Goal: Task Accomplishment & Management: Use online tool/utility

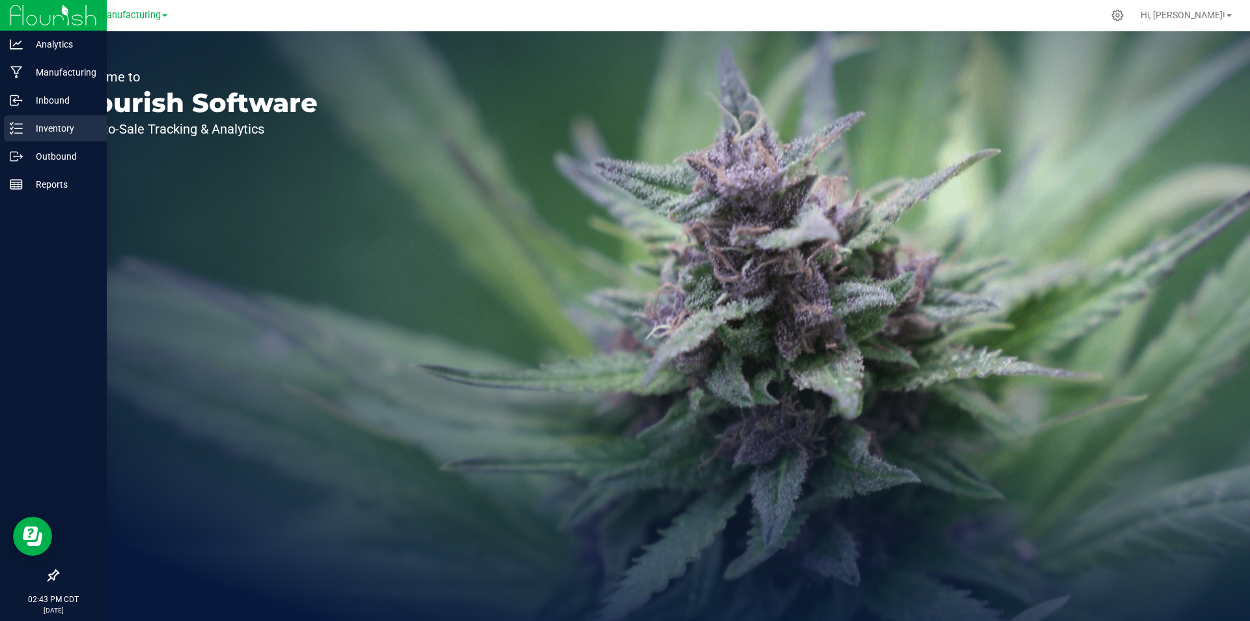
click at [5, 126] on div "Inventory" at bounding box center [55, 128] width 103 height 26
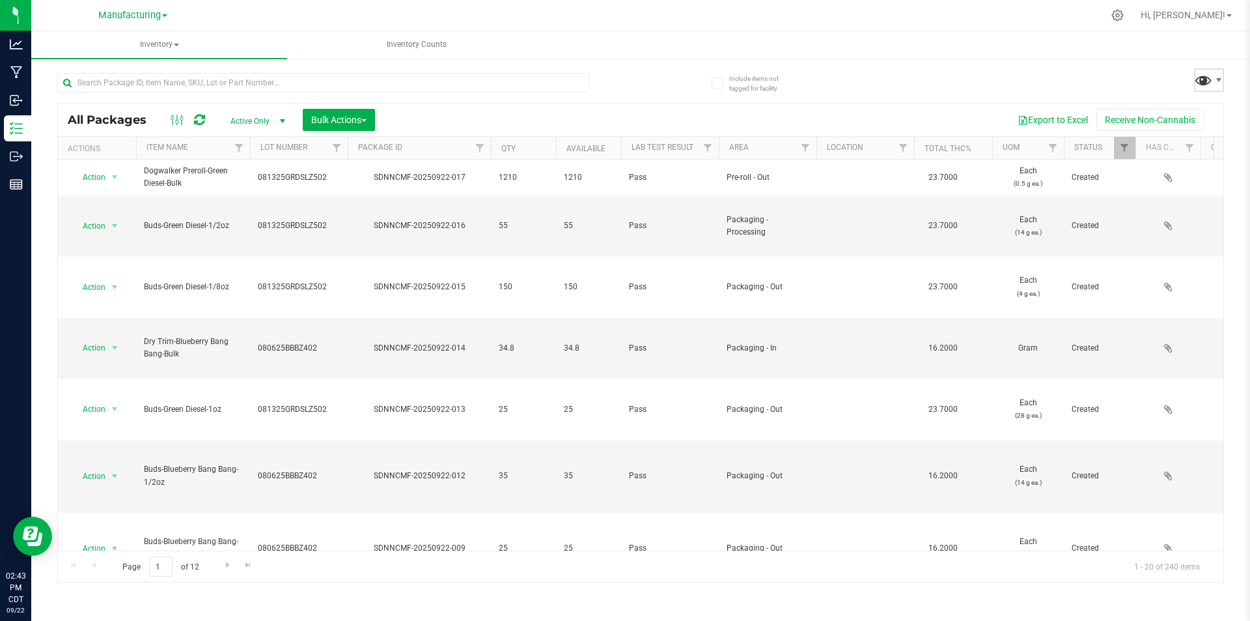
click at [1203, 84] on span at bounding box center [1203, 79] width 19 height 19
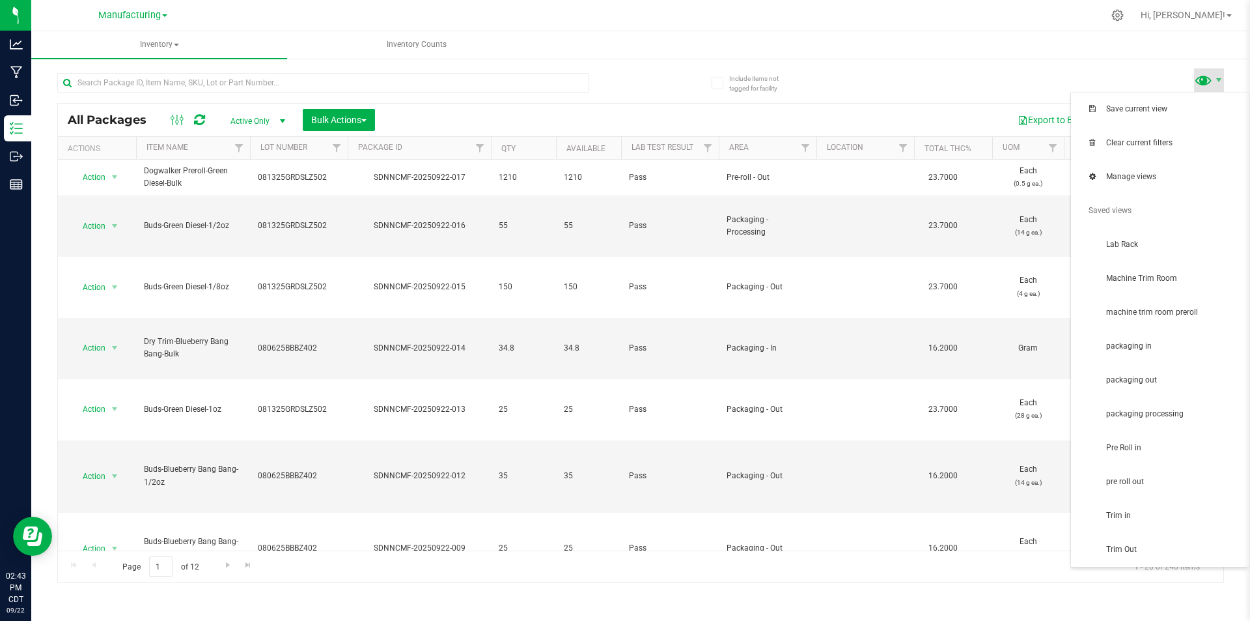
click at [1208, 82] on span at bounding box center [1203, 79] width 19 height 19
click at [1169, 350] on span "packaging in" at bounding box center [1173, 346] width 135 height 11
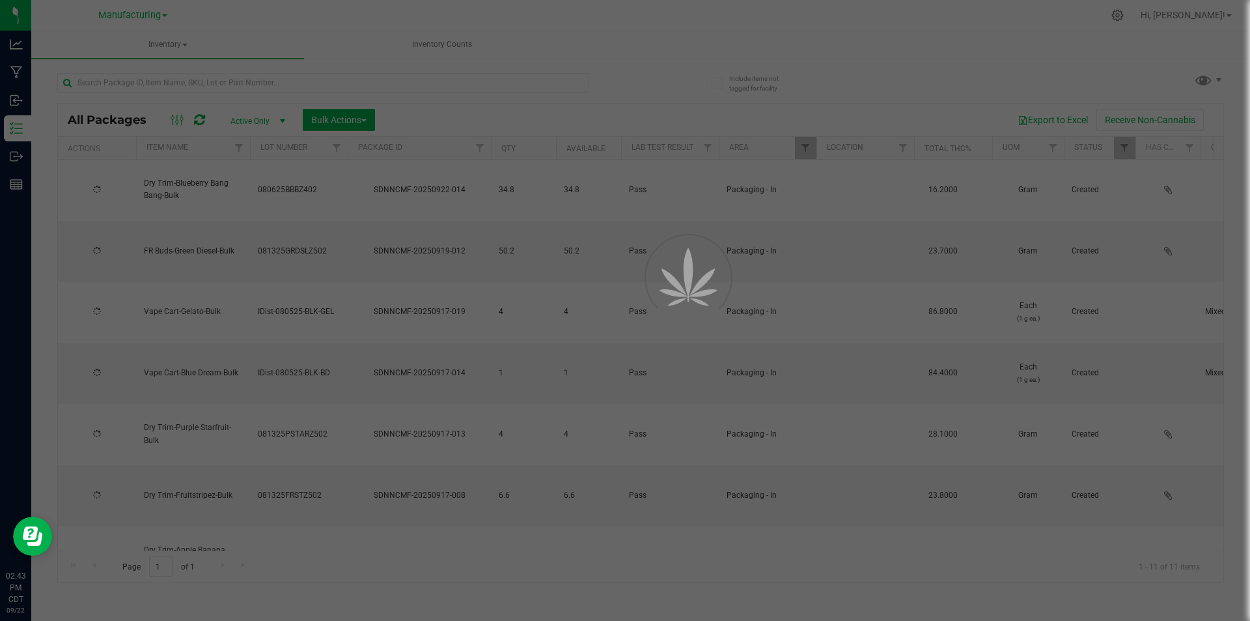
click at [346, 117] on div at bounding box center [625, 310] width 1250 height 621
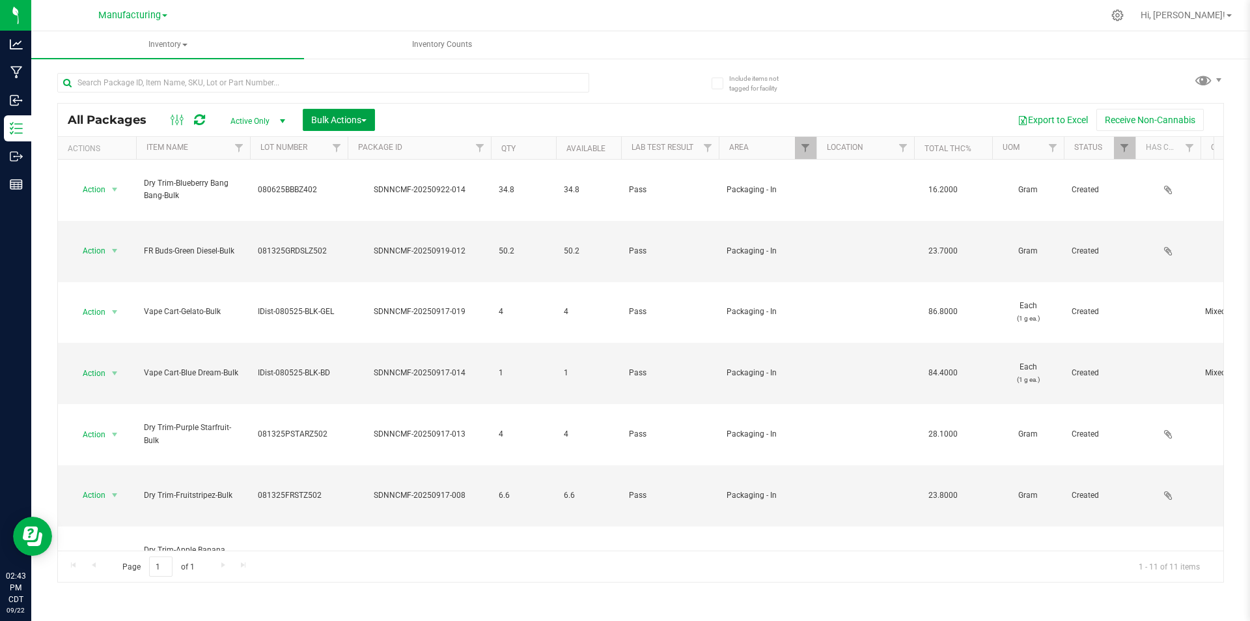
click at [346, 117] on span "Bulk Actions" at bounding box center [338, 120] width 55 height 10
click at [359, 152] on span "Add to manufacturing run" at bounding box center [360, 149] width 98 height 10
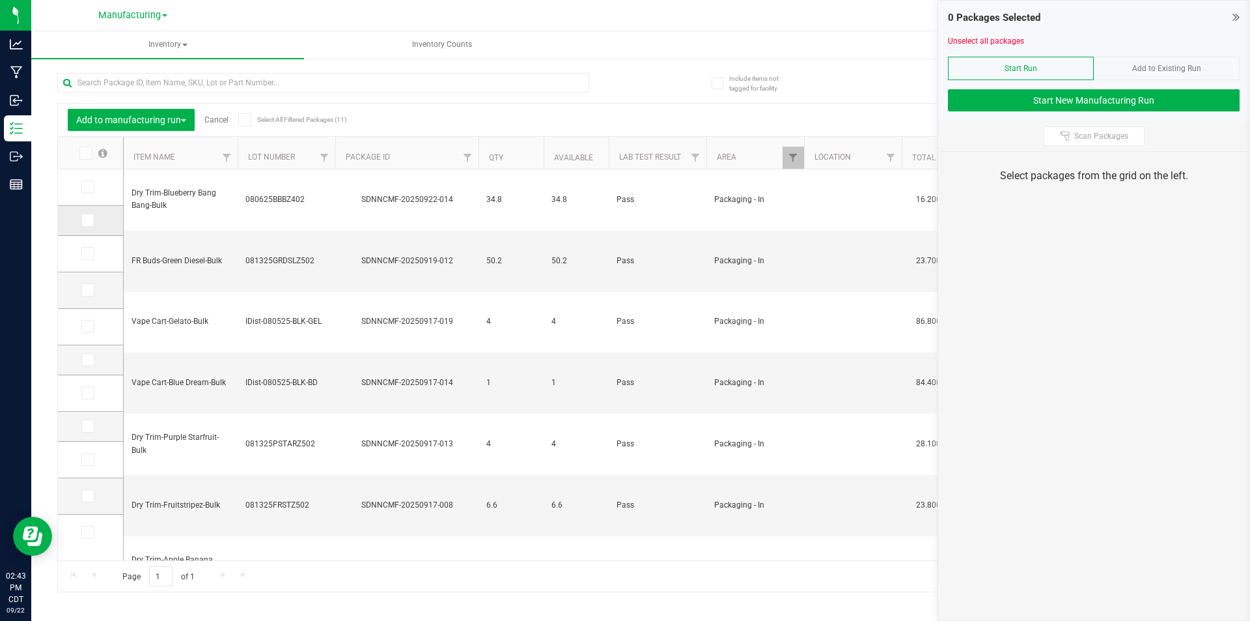
click at [91, 220] on icon at bounding box center [87, 220] width 8 height 0
click at [0, 0] on input "checkbox" at bounding box center [0, 0] width 0 height 0
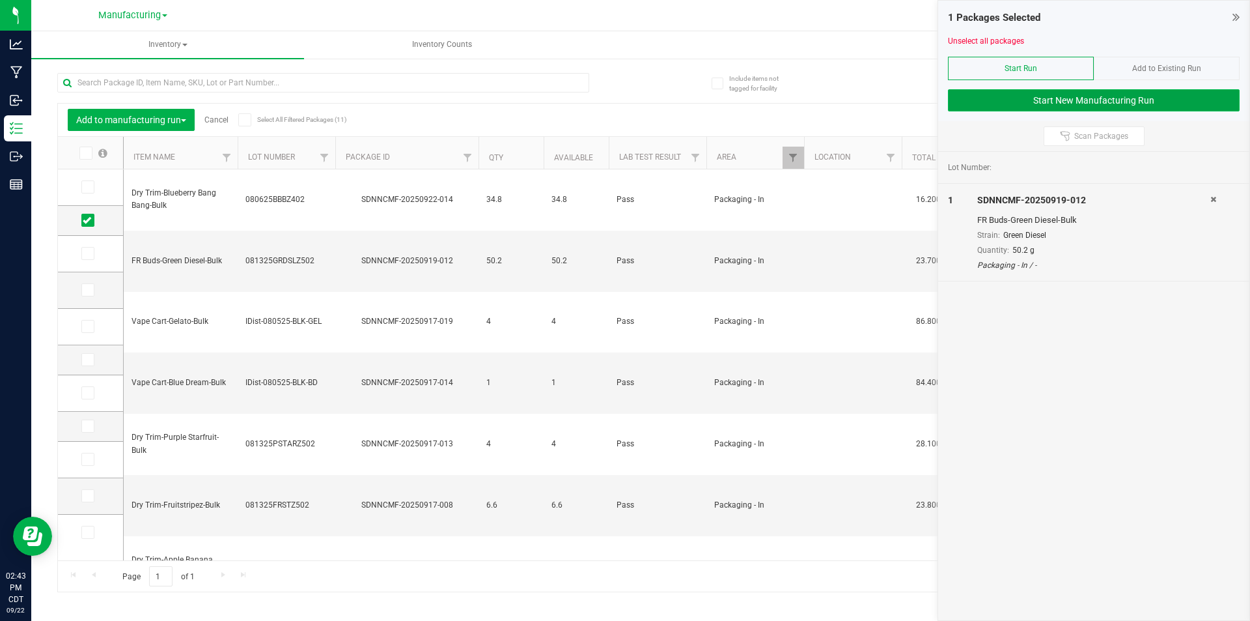
click at [1002, 93] on button "Start New Manufacturing Run" at bounding box center [1094, 100] width 292 height 22
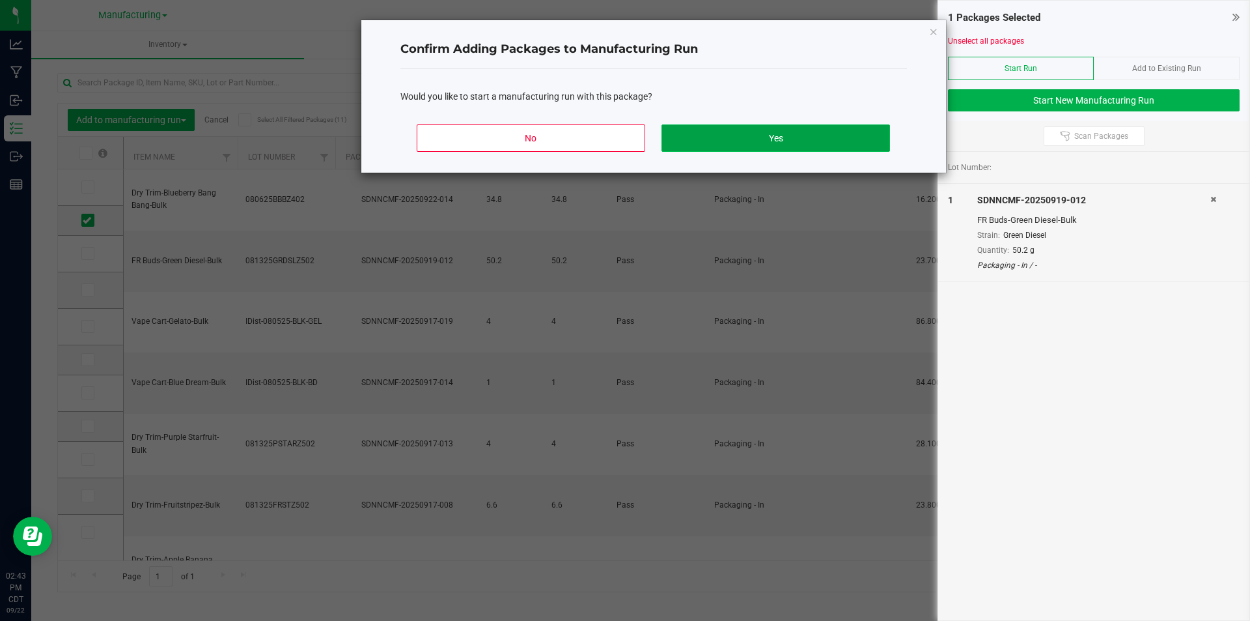
click at [761, 143] on button "Yes" at bounding box center [776, 137] width 228 height 27
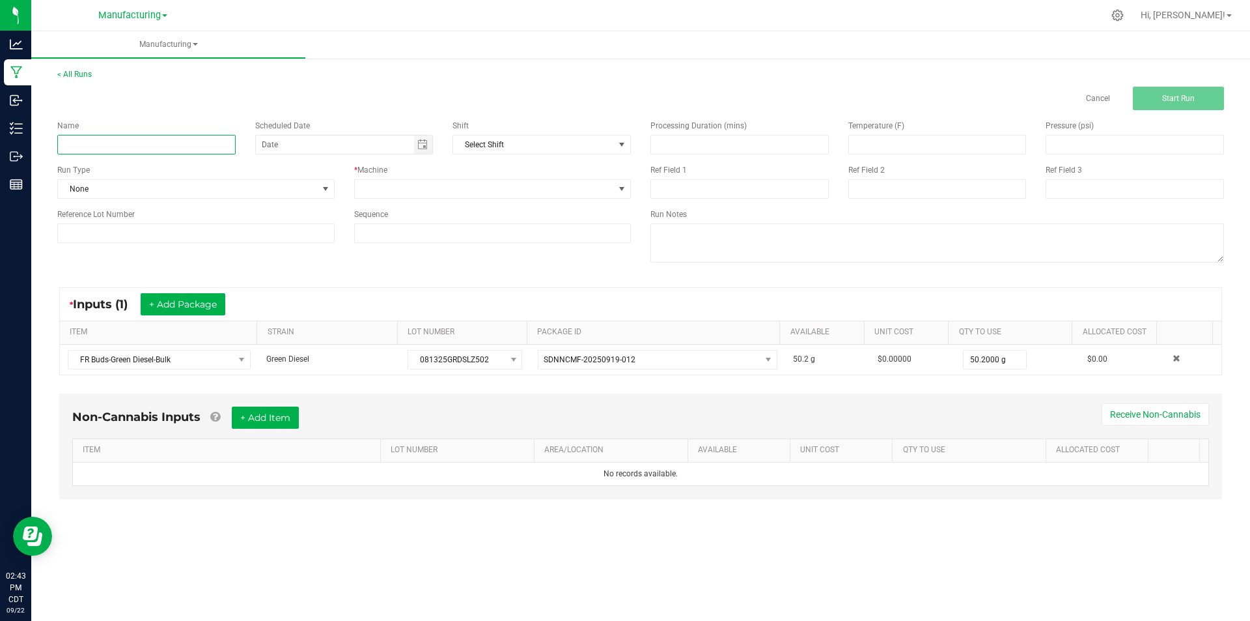
click at [92, 143] on input at bounding box center [146, 145] width 178 height 20
type input "[DATE]-green diesel dry trim"
type input "month/day/year"
click at [310, 188] on span "None" at bounding box center [188, 189] width 260 height 18
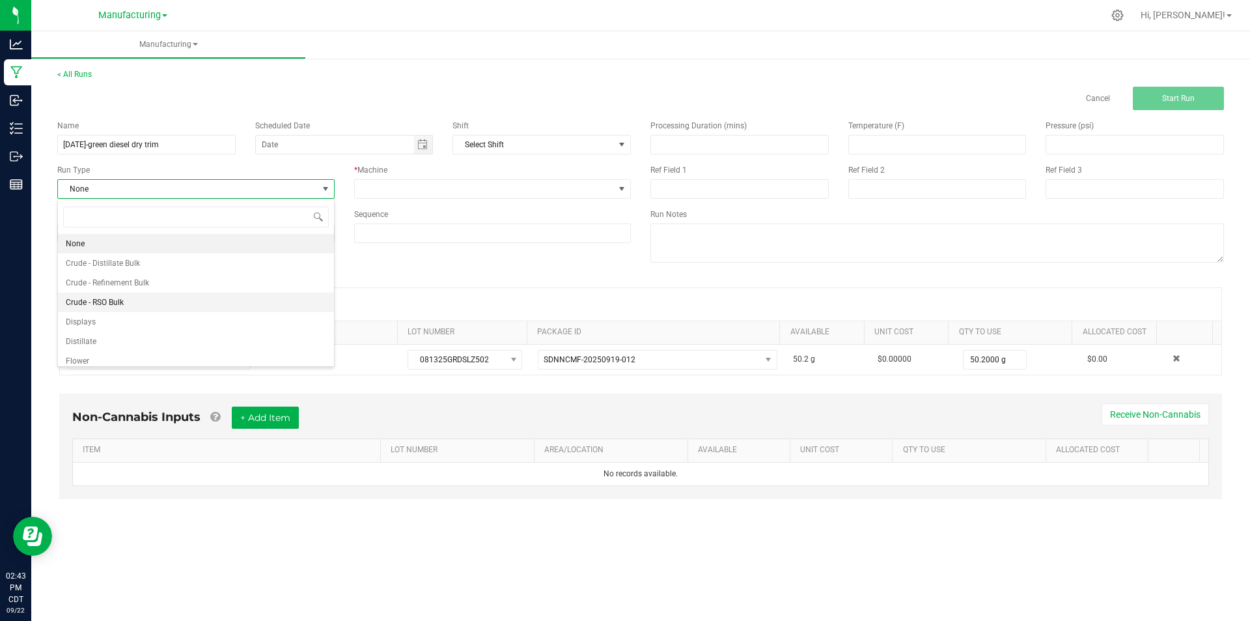
scroll to position [65, 0]
click at [94, 331] on span "Packaging" at bounding box center [85, 334] width 38 height 13
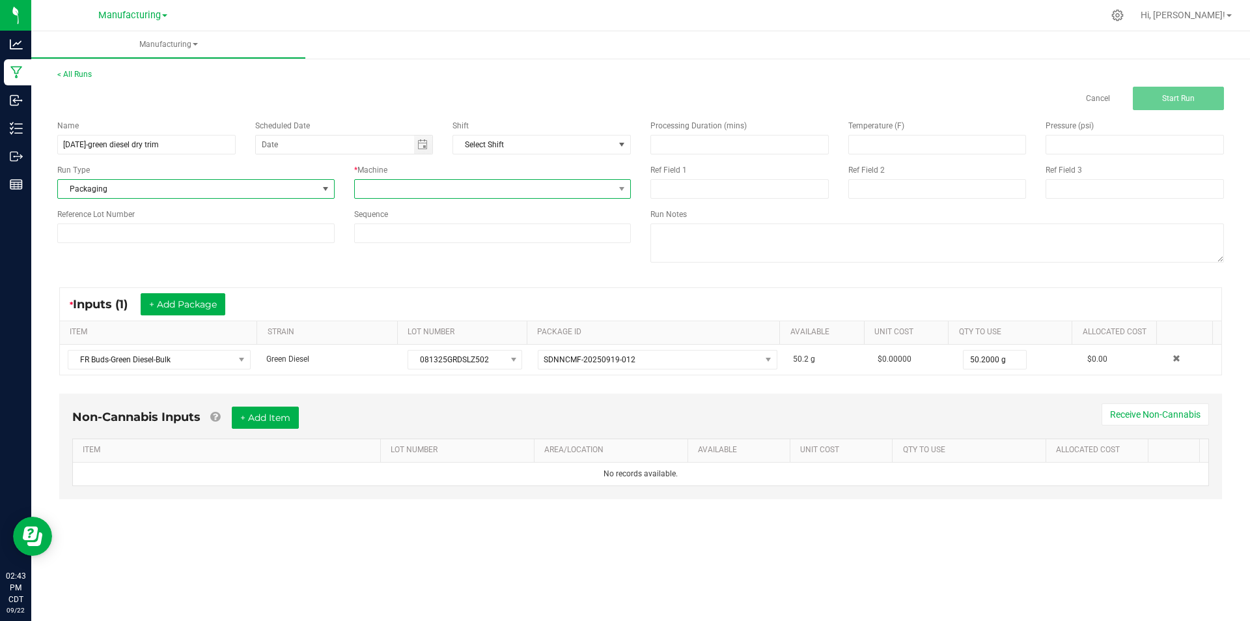
click at [497, 184] on span at bounding box center [485, 189] width 260 height 18
click at [440, 311] on li "Packaging" at bounding box center [493, 312] width 276 height 22
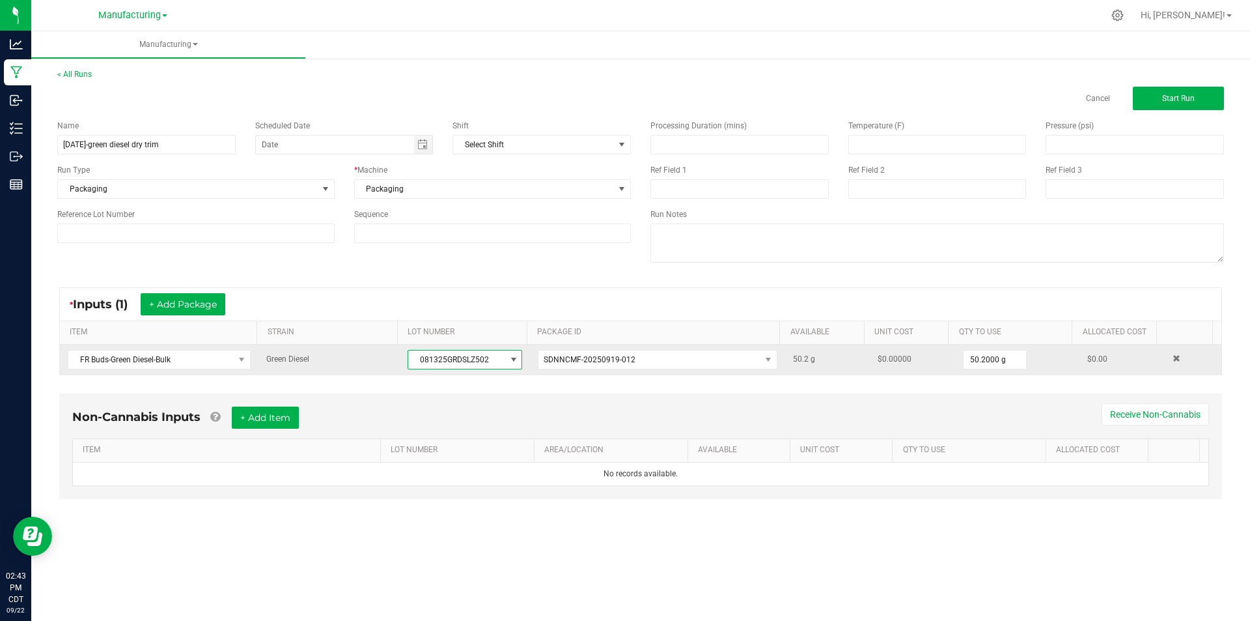
click at [440, 357] on span "081325GRDSLZ502" at bounding box center [456, 359] width 97 height 18
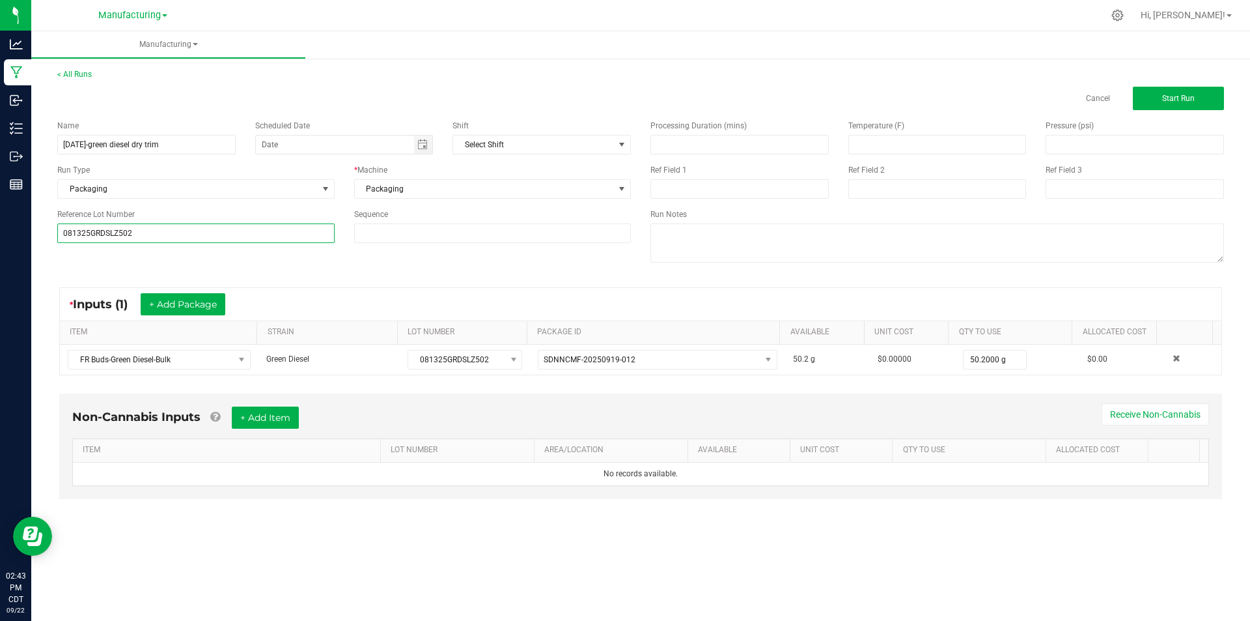
type input "081325GRDSLZ502"
click at [341, 286] on div "* Inputs (1) + Add Package ITEM STRAIN LOT NUMBER PACKAGE ID AVAILABLE Unit Cos…" at bounding box center [641, 330] width 1186 height 111
click at [1136, 94] on button "Start Run" at bounding box center [1178, 98] width 91 height 23
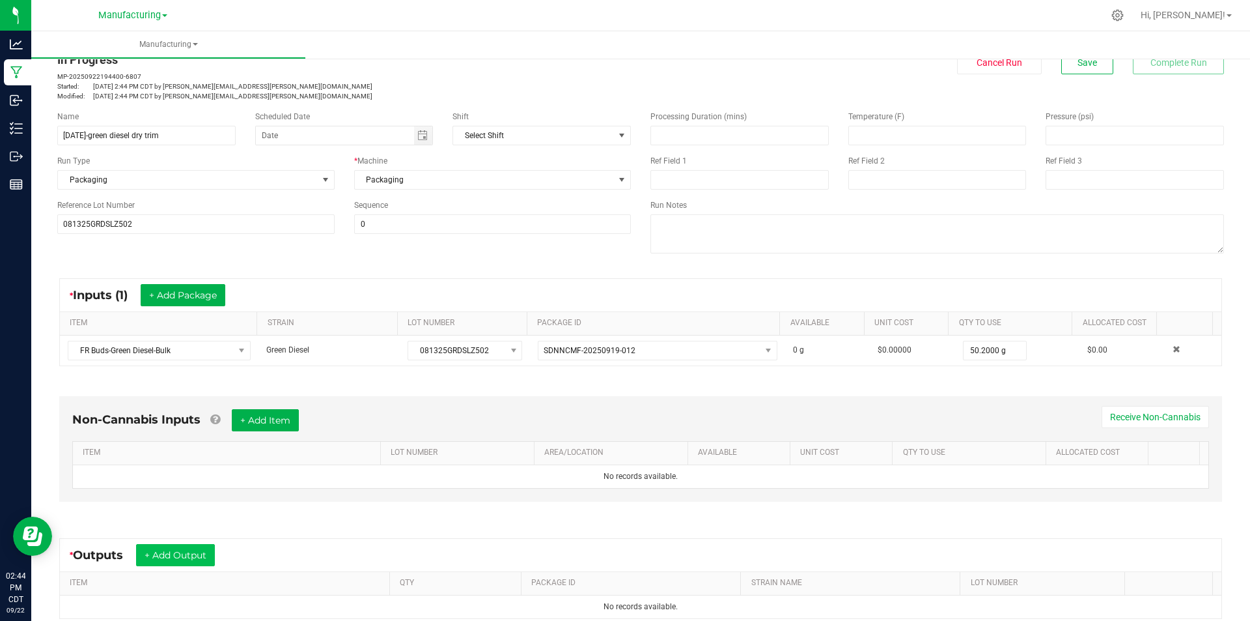
scroll to position [65, 0]
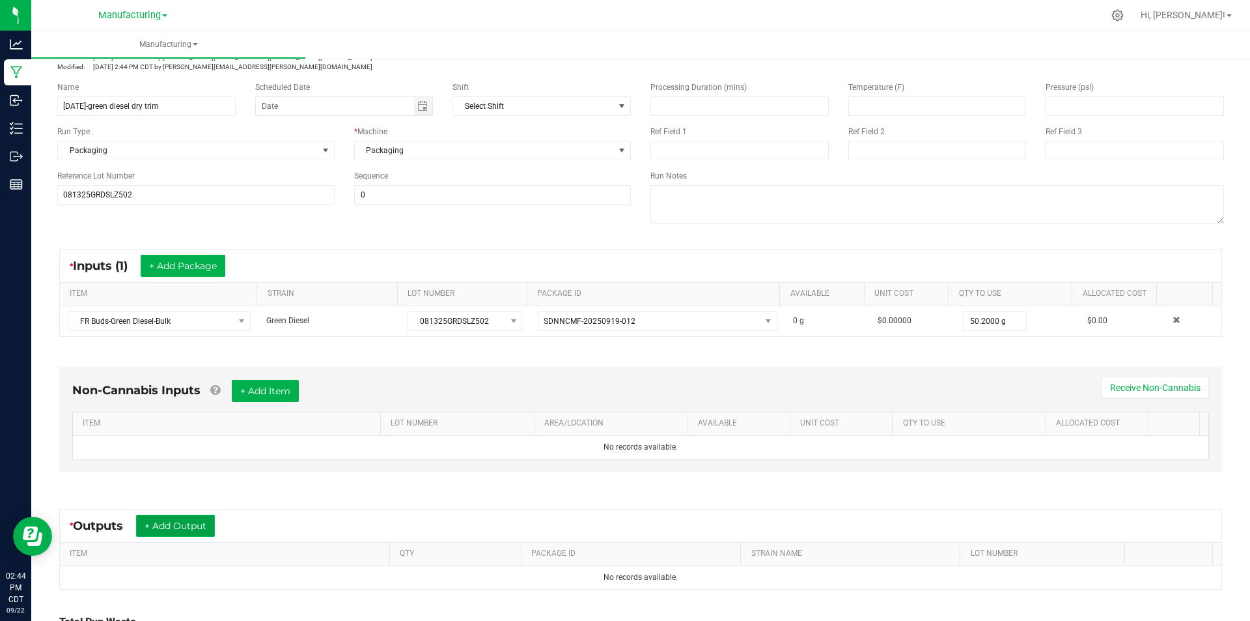
click at [197, 524] on button "+ Add Output" at bounding box center [175, 525] width 79 height 22
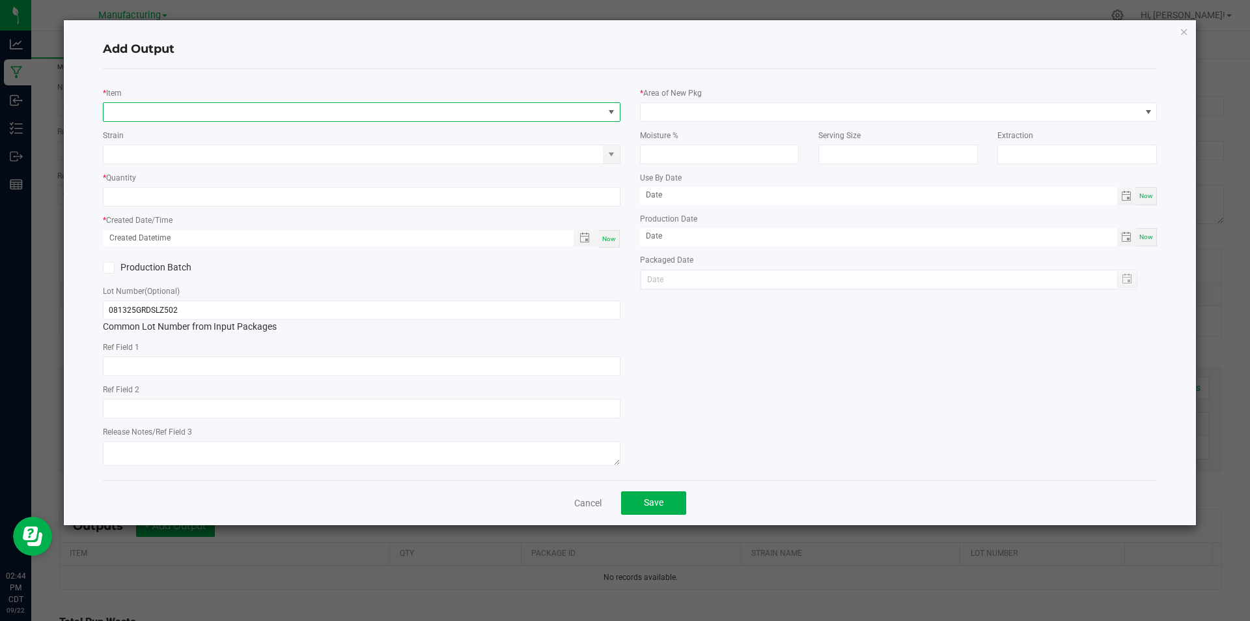
click at [174, 109] on span "NO DATA FOUND" at bounding box center [354, 112] width 500 height 18
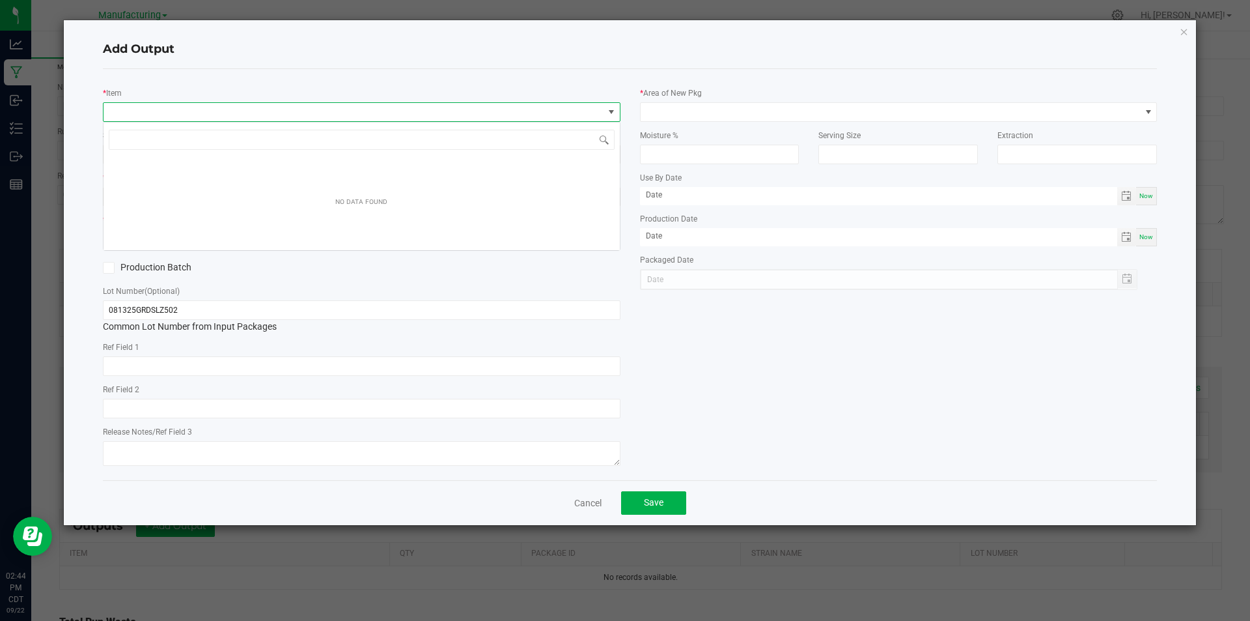
scroll to position [20, 518]
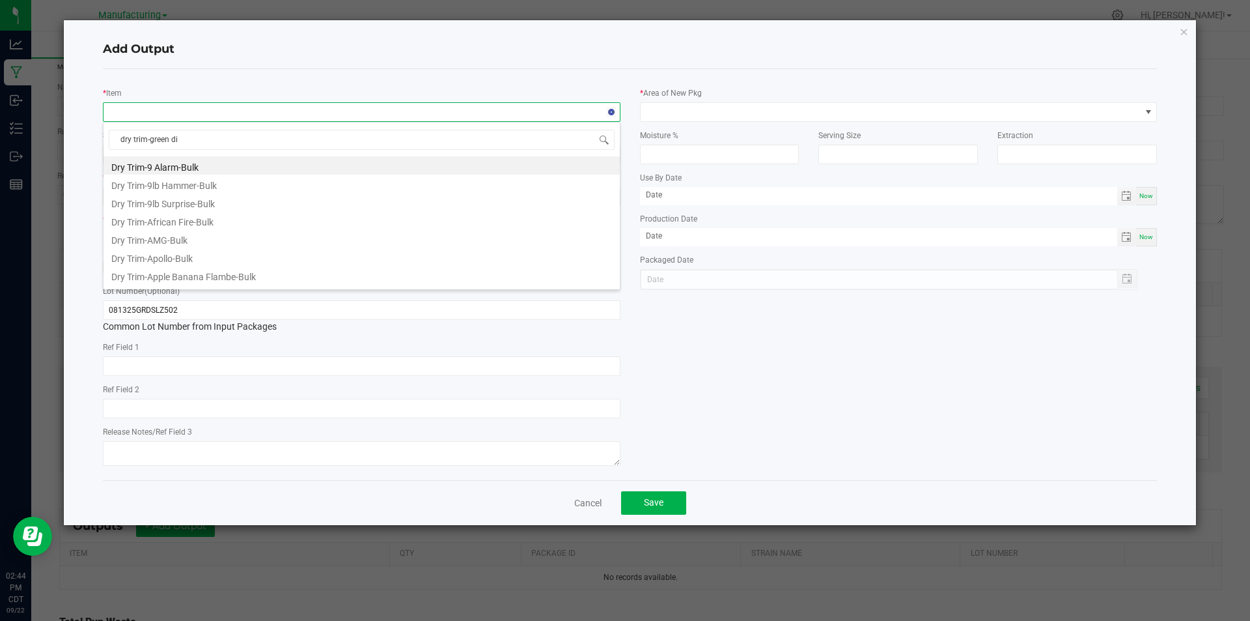
type input "dry trim-green die"
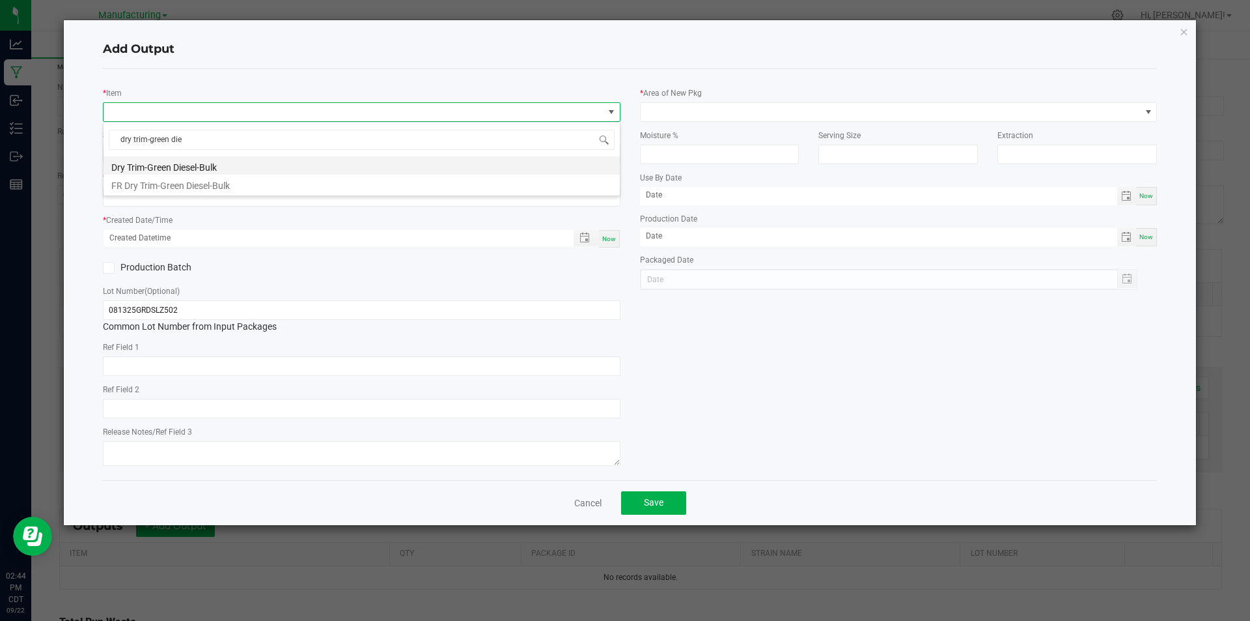
click at [208, 165] on li "Dry Trim-Green Diesel-Bulk" at bounding box center [362, 165] width 516 height 18
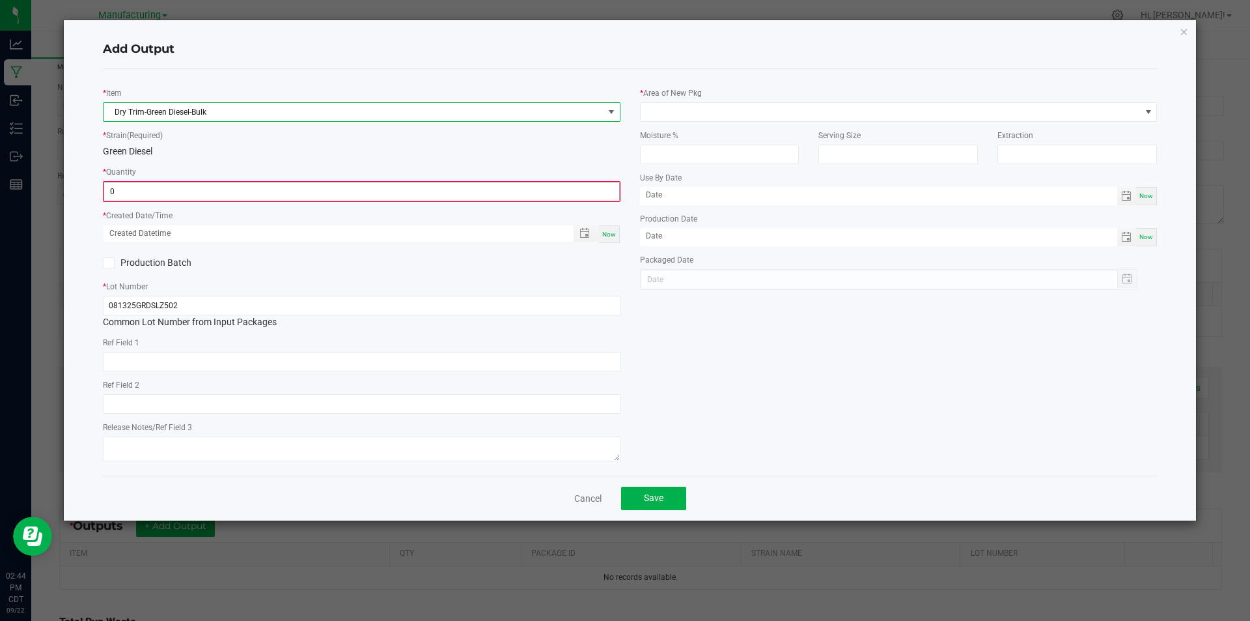
click at [209, 186] on input "0" at bounding box center [361, 191] width 515 height 18
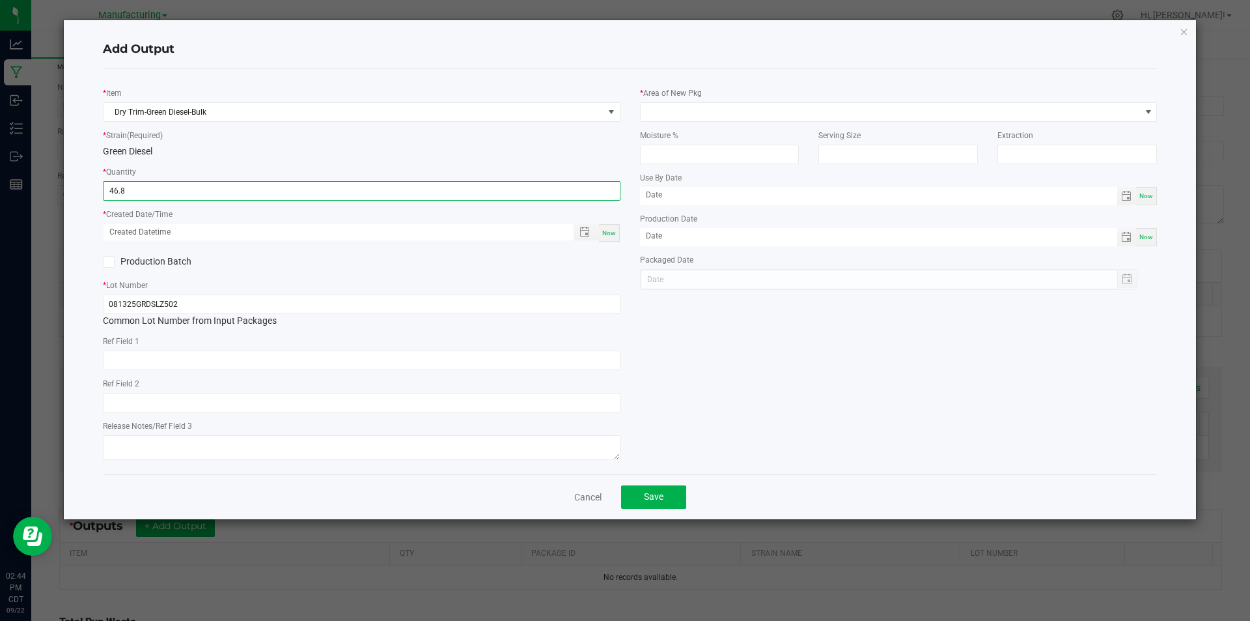
type input "46.8000 g"
click at [505, 139] on div "* Strain (Required) Green Diesel" at bounding box center [362, 143] width 518 height 30
click at [609, 226] on div "Now" at bounding box center [609, 233] width 21 height 18
type input "[DATE] 2:44 PM"
type input "[DATE]"
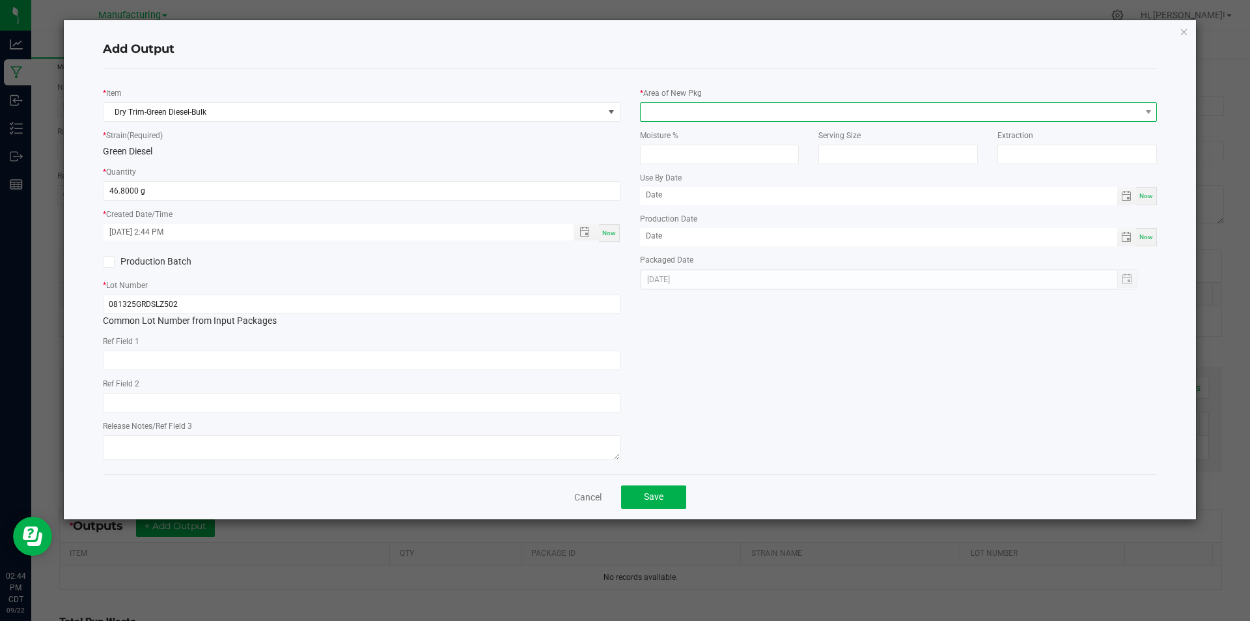
click at [694, 117] on span at bounding box center [891, 112] width 500 height 18
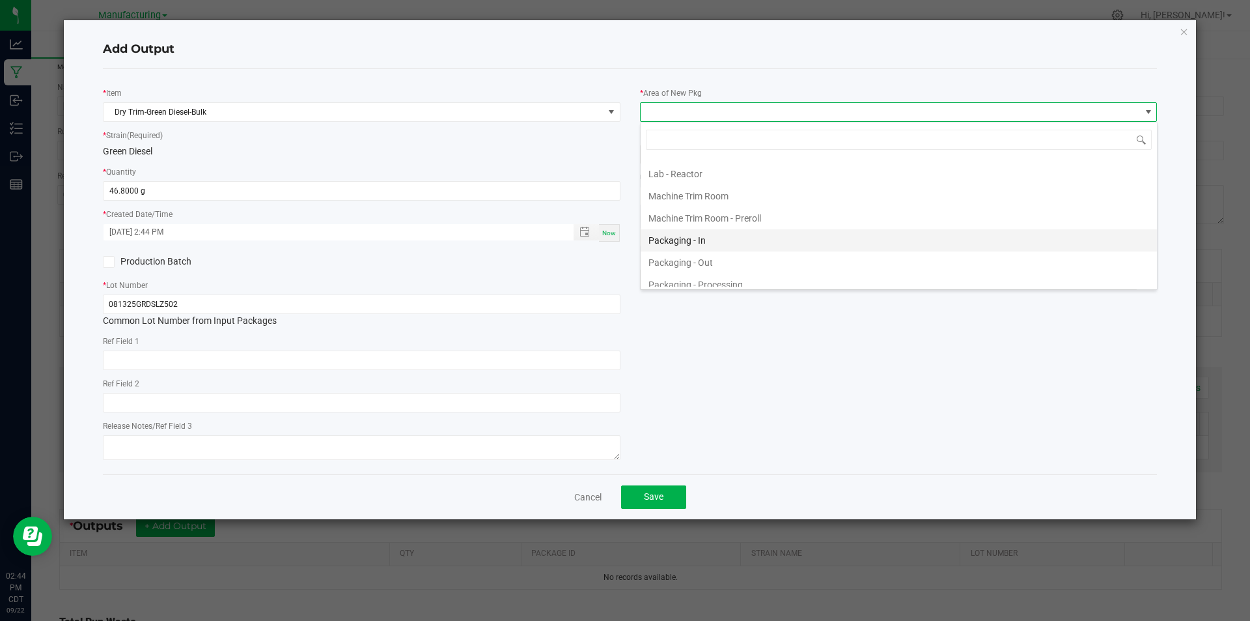
scroll to position [391, 0]
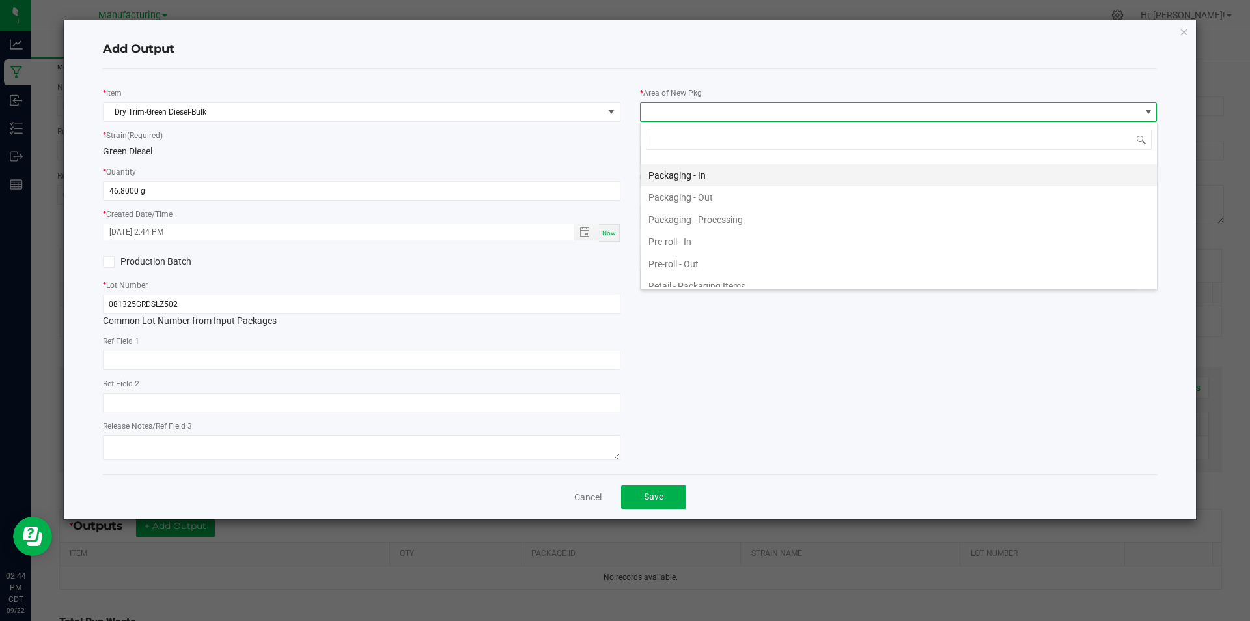
click at [729, 166] on li "Packaging - In" at bounding box center [899, 175] width 516 height 22
click at [692, 66] on div "Add Output" at bounding box center [630, 50] width 1055 height 38
click at [606, 231] on span "Now" at bounding box center [609, 232] width 14 height 7
click at [674, 500] on button "Save" at bounding box center [653, 496] width 65 height 23
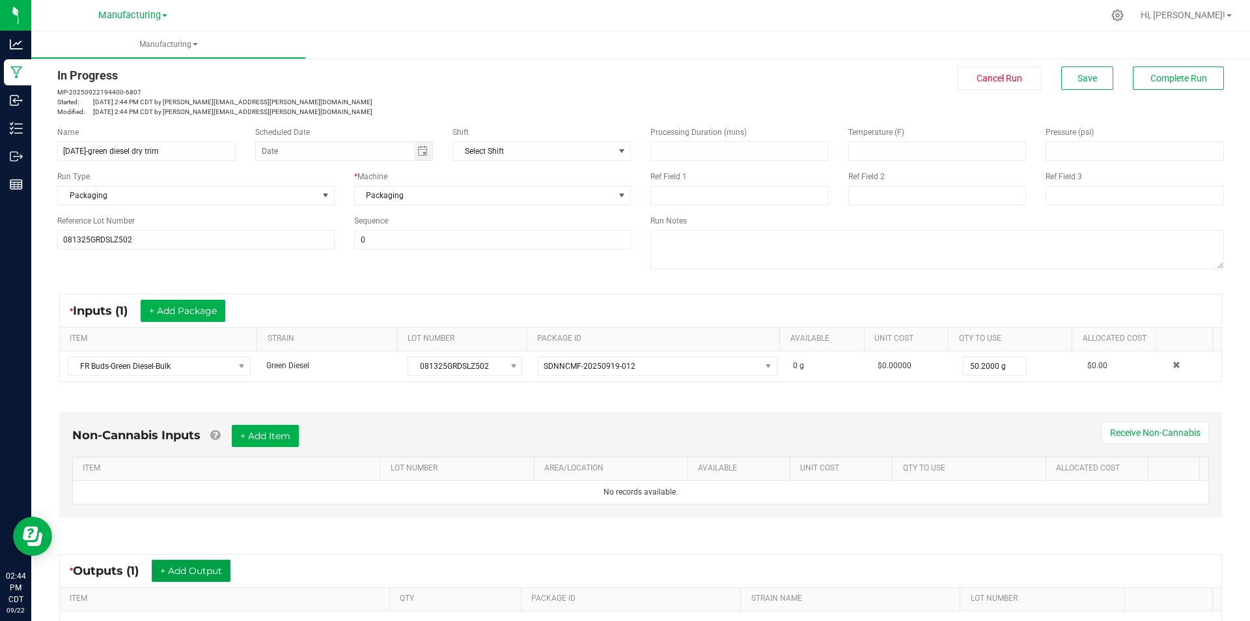
scroll to position [0, 0]
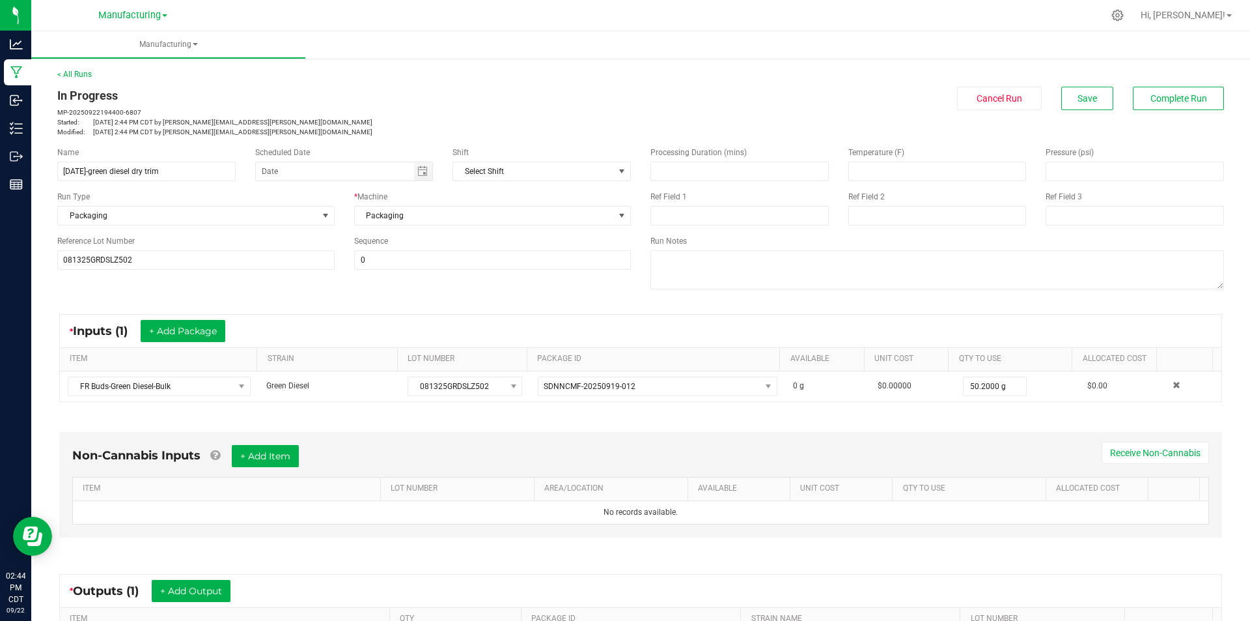
click at [1216, 98] on div "Cancel Run Save Complete Run" at bounding box center [937, 98] width 593 height 23
click at [1186, 96] on span "Complete Run" at bounding box center [1179, 98] width 57 height 10
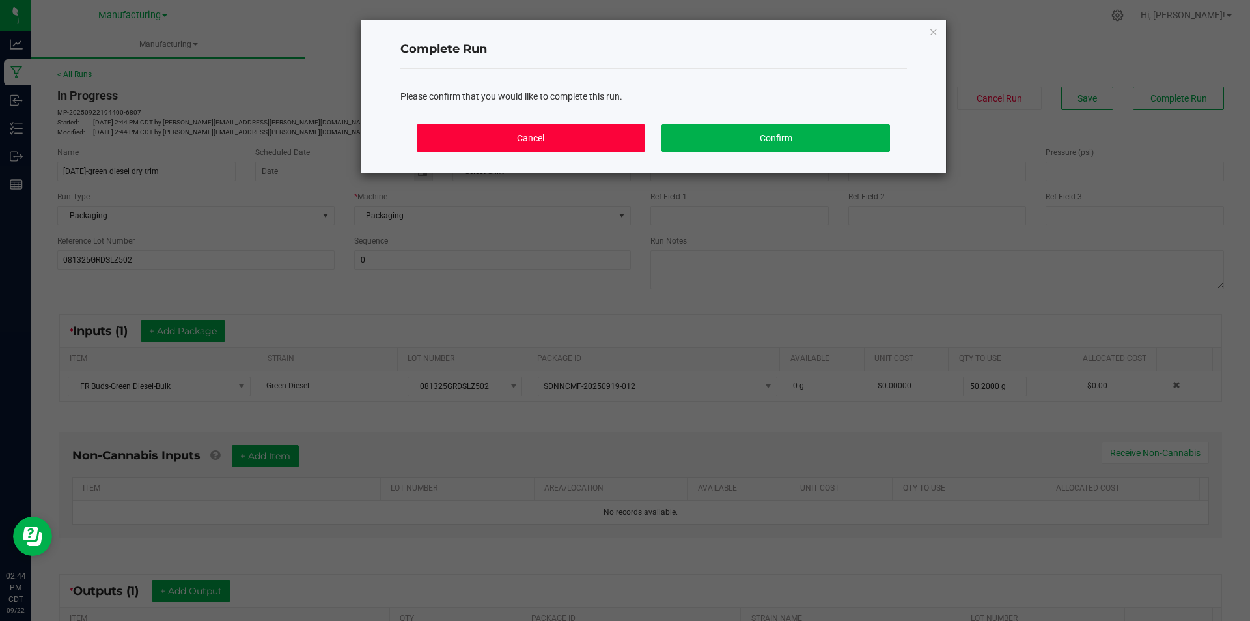
click at [563, 145] on button "Cancel" at bounding box center [531, 137] width 228 height 27
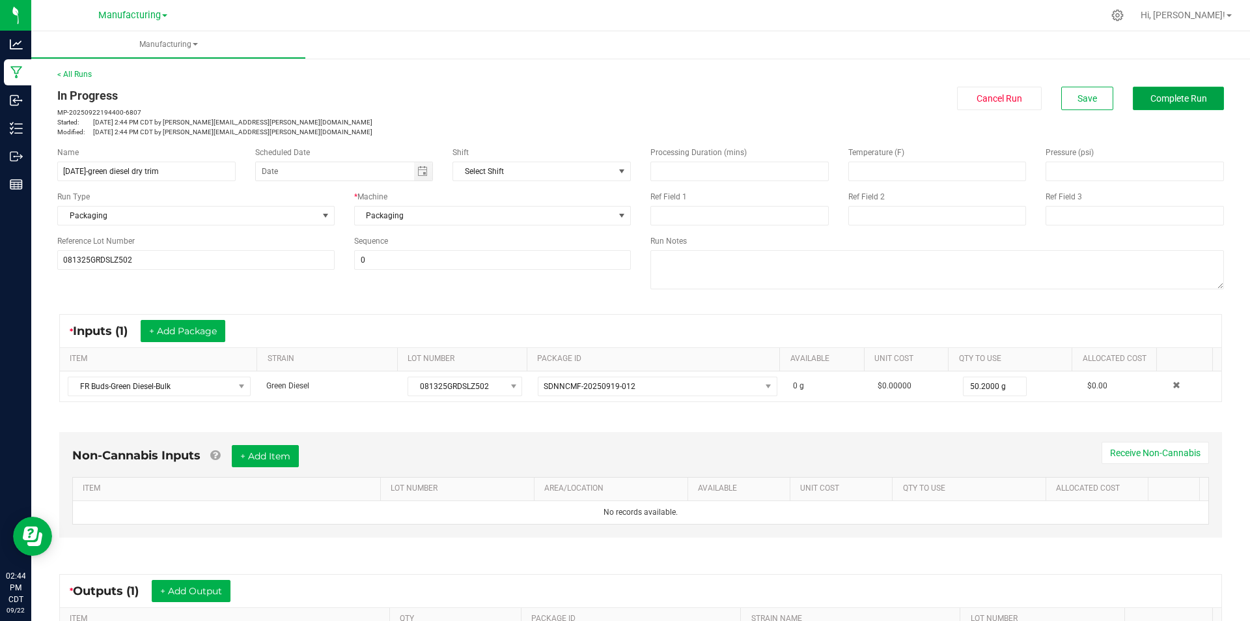
scroll to position [193, 0]
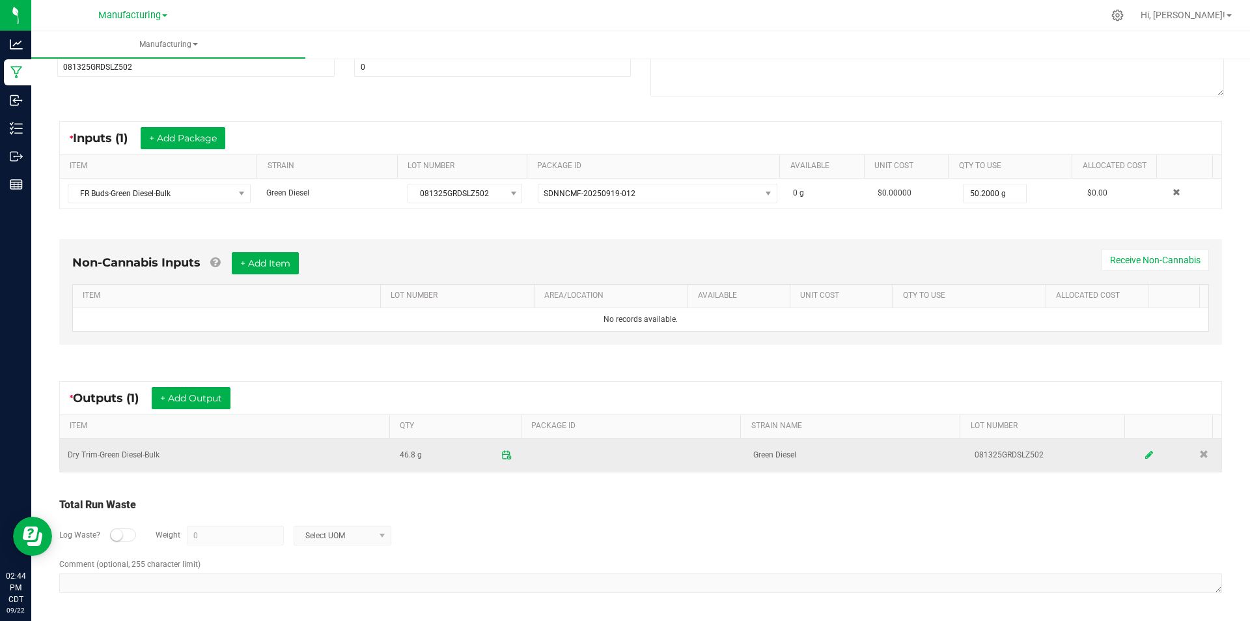
click at [1145, 458] on icon at bounding box center [1149, 454] width 8 height 9
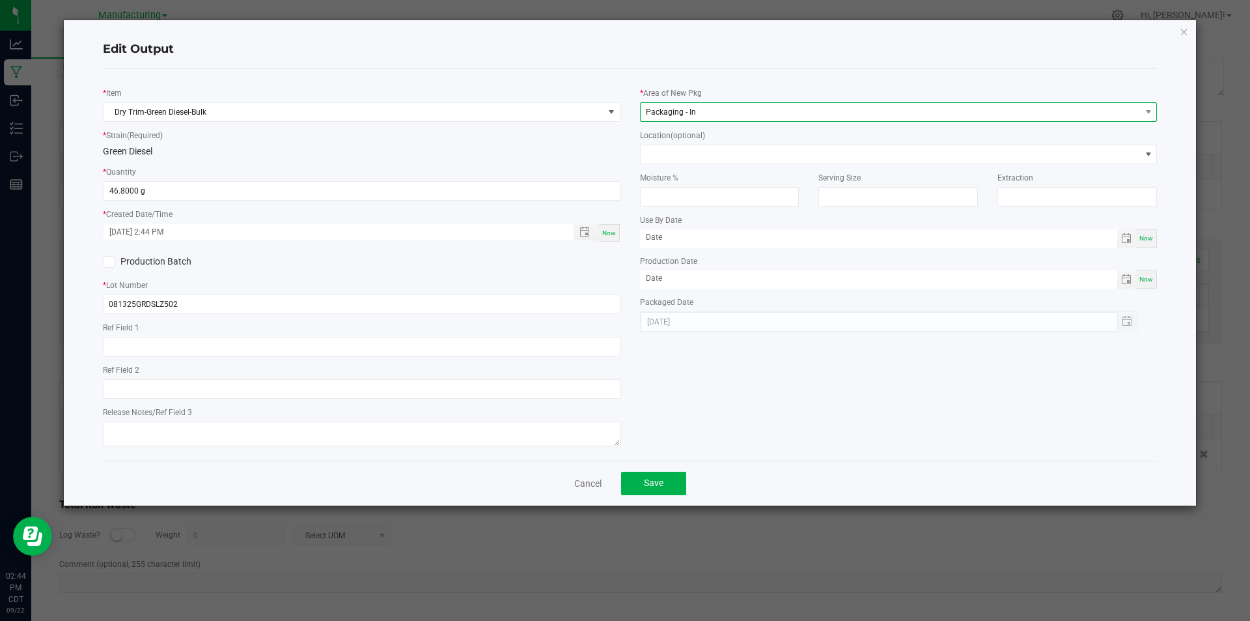
click at [799, 105] on span "Packaging - In" at bounding box center [891, 112] width 500 height 18
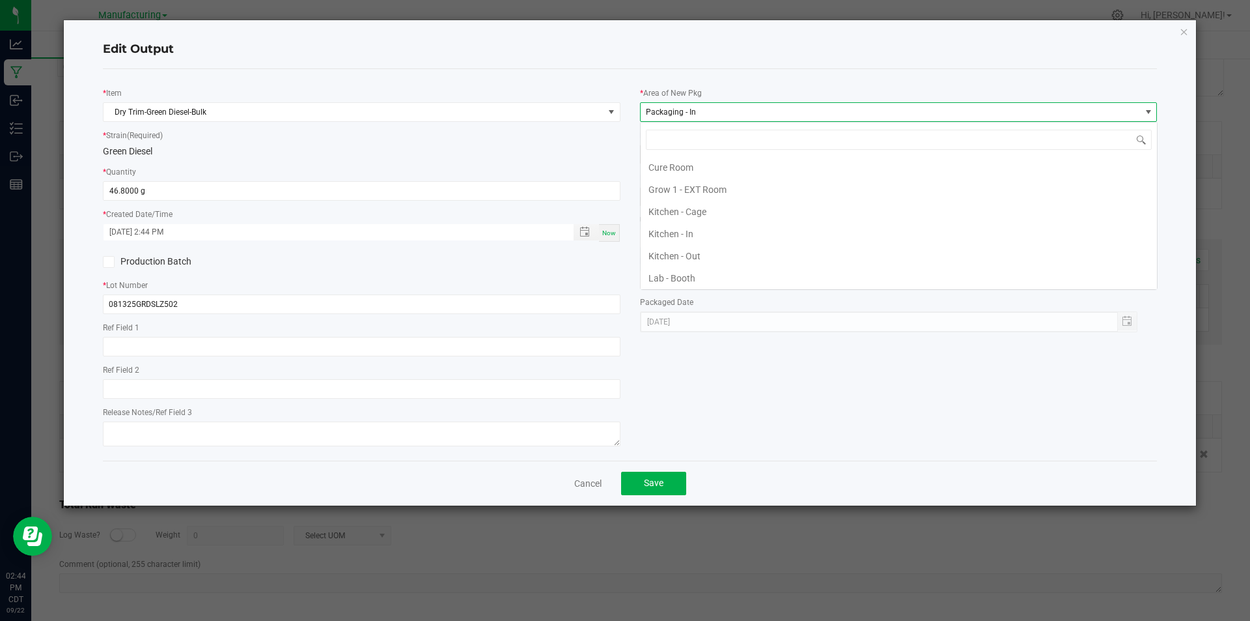
scroll to position [20, 518]
click at [794, 72] on div "* Item Dry Trim-Green Diesel-Bulk * Strain (Required) Green Diesel * Quantity 4…" at bounding box center [630, 264] width 1055 height 391
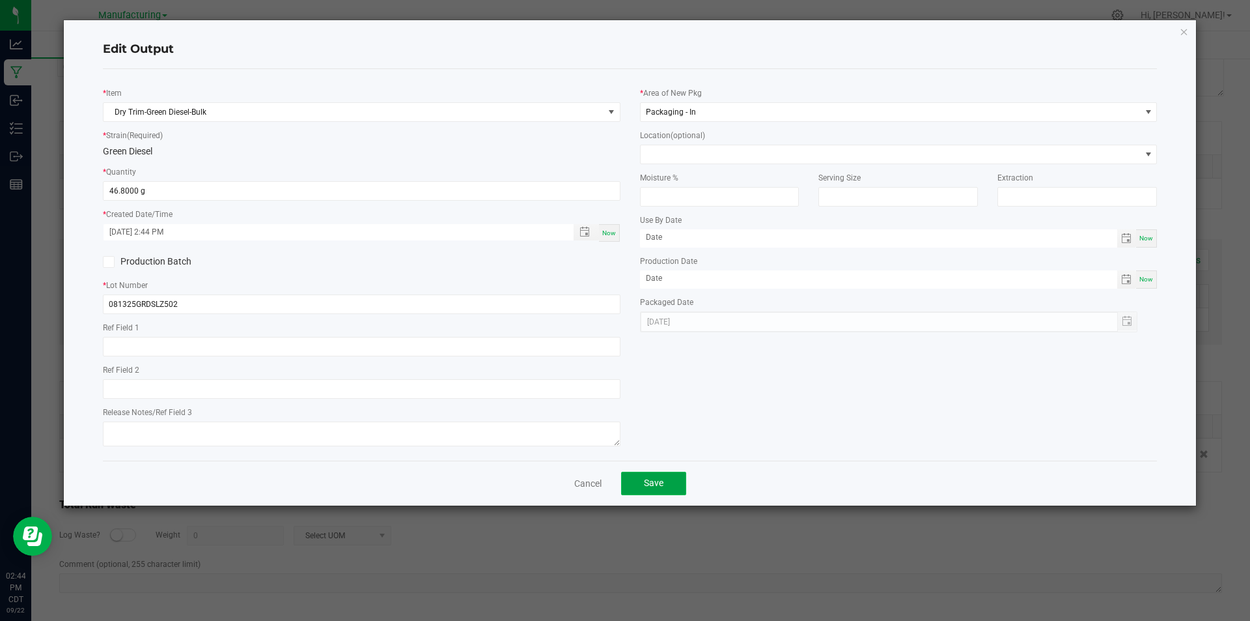
click at [664, 482] on button "Save" at bounding box center [653, 482] width 65 height 23
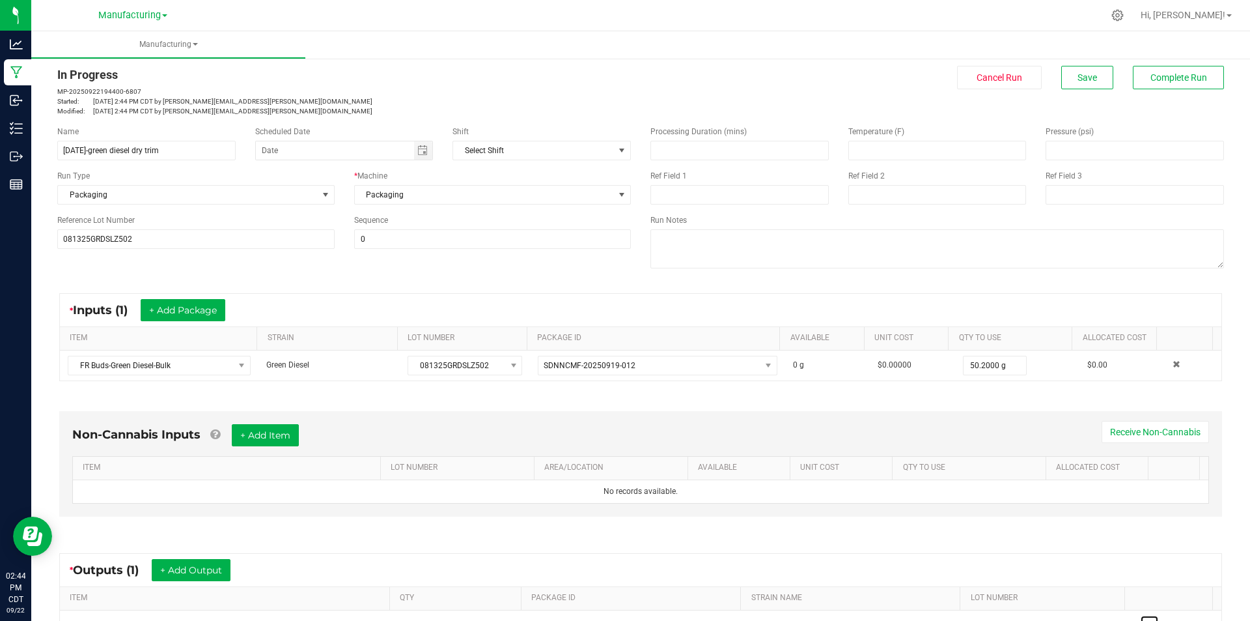
scroll to position [0, 0]
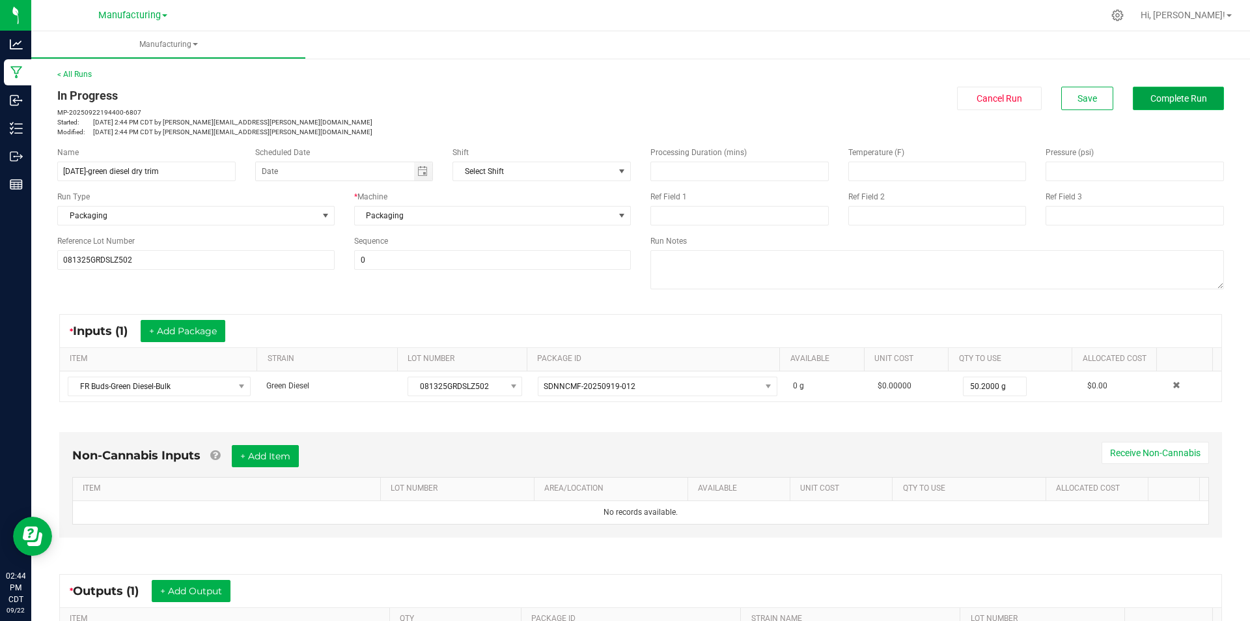
click at [1133, 107] on button "Complete Run" at bounding box center [1178, 98] width 91 height 23
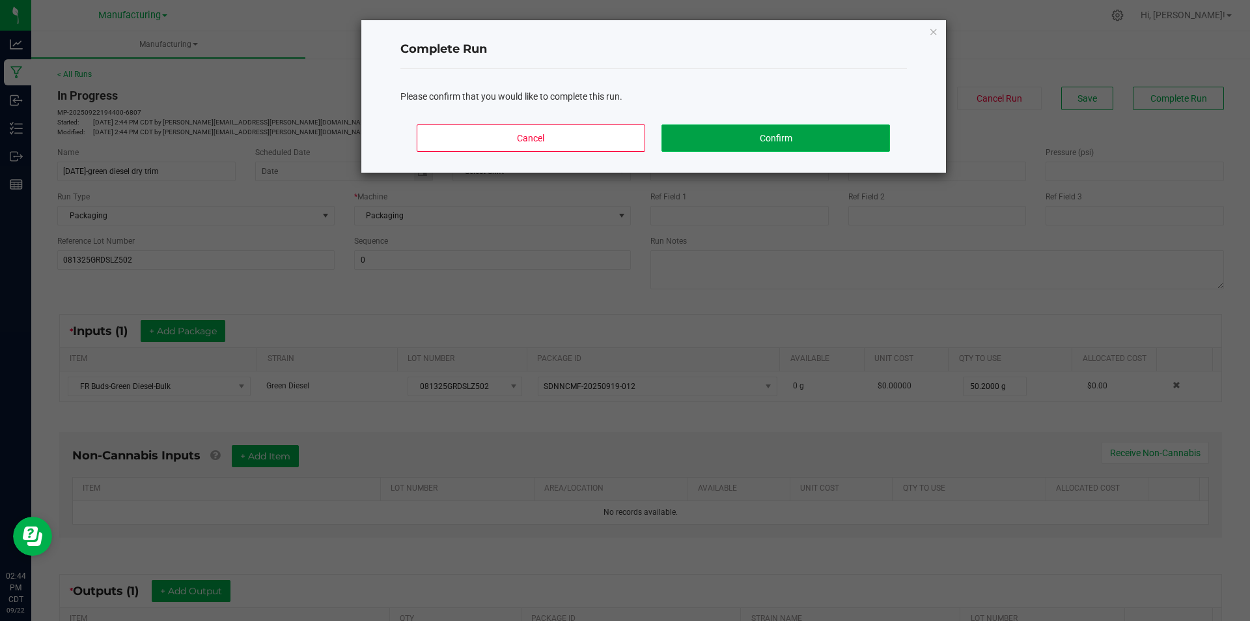
click at [848, 150] on button "Confirm" at bounding box center [776, 137] width 228 height 27
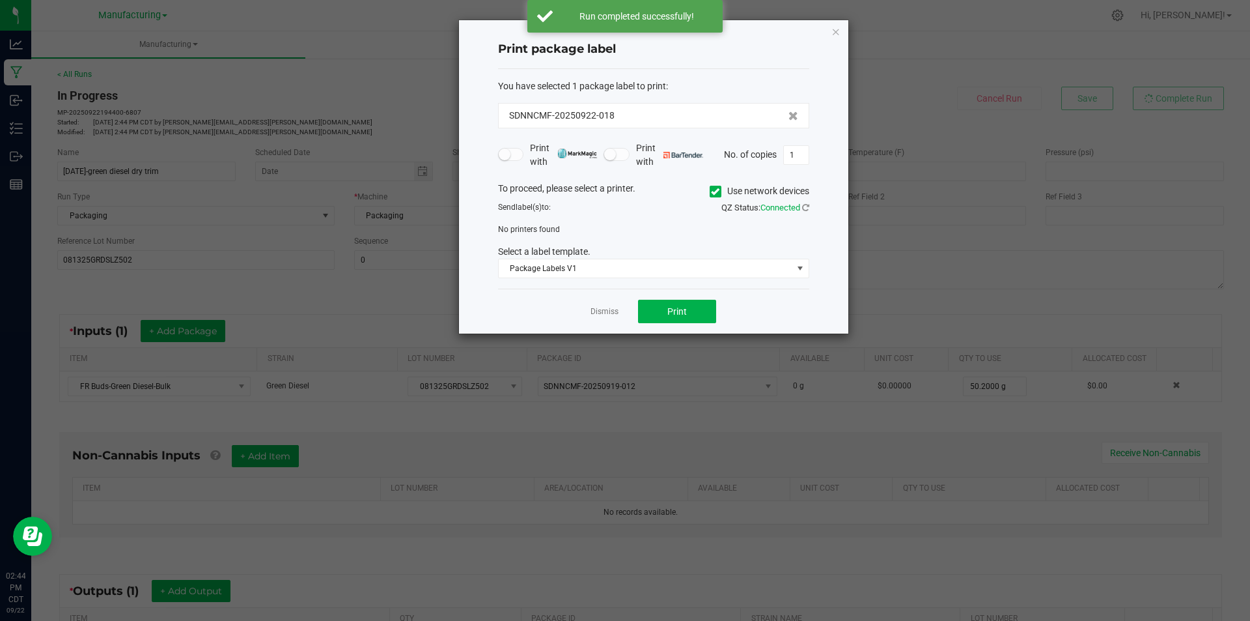
click at [710, 197] on span at bounding box center [716, 192] width 12 height 12
click at [0, 0] on input "Use network devices" at bounding box center [0, 0] width 0 height 0
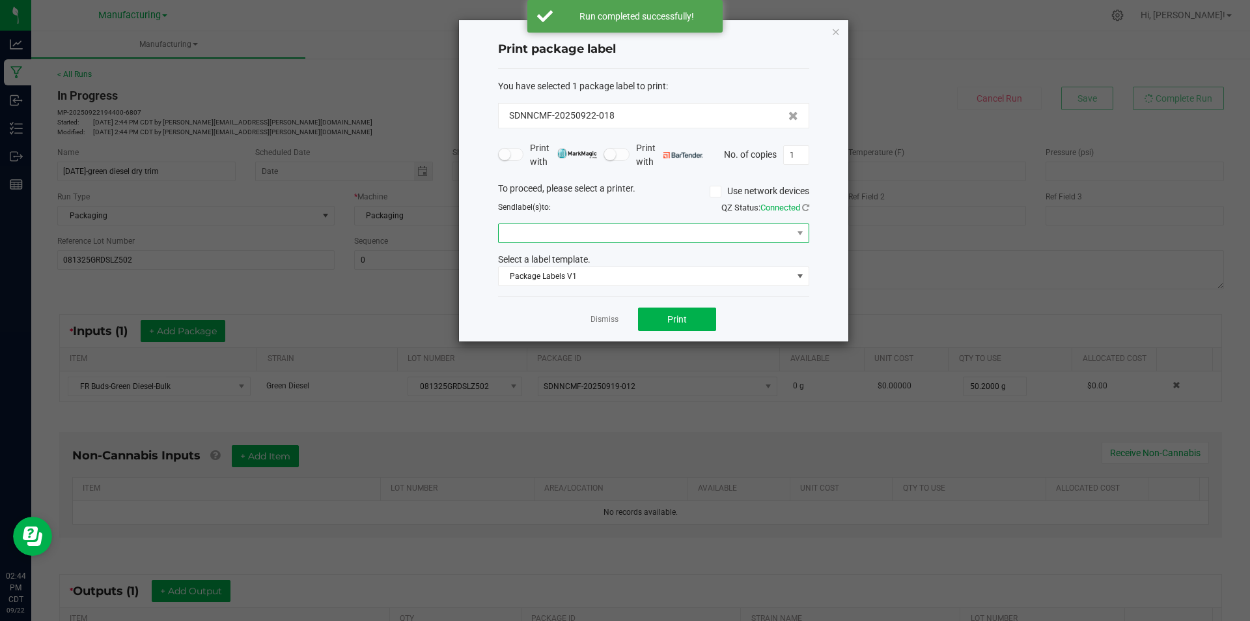
click at [694, 234] on span at bounding box center [646, 233] width 294 height 18
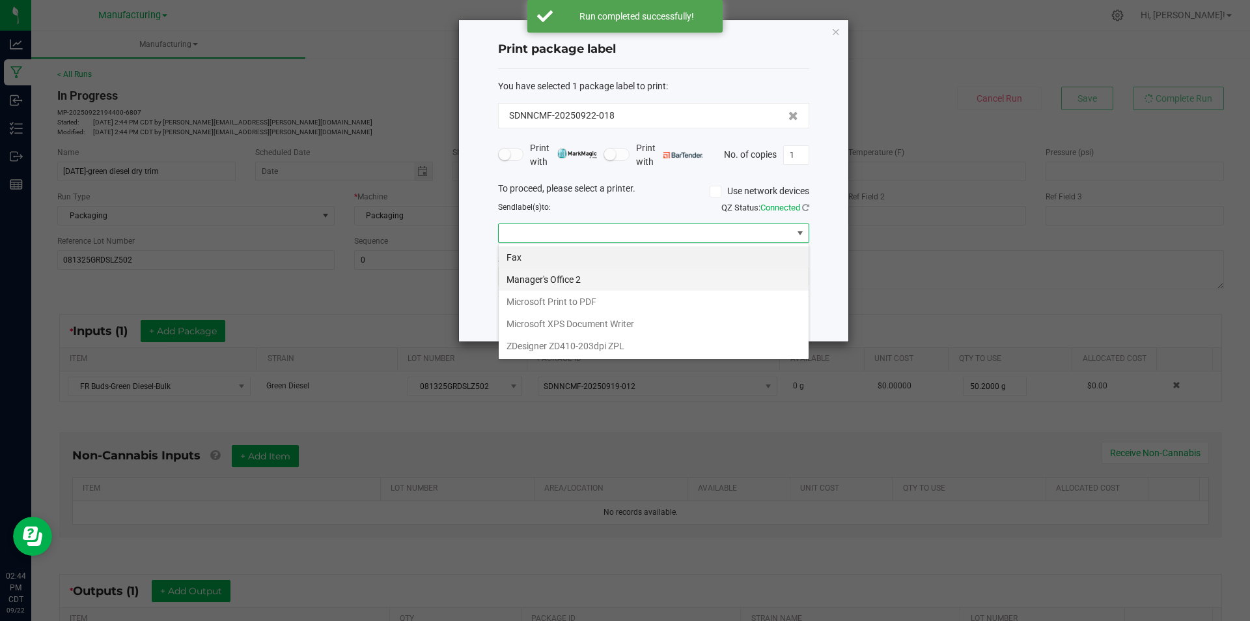
scroll to position [20, 311]
click at [602, 355] on ZPL "ZDesigner ZD410-203dpi ZPL" at bounding box center [654, 346] width 310 height 22
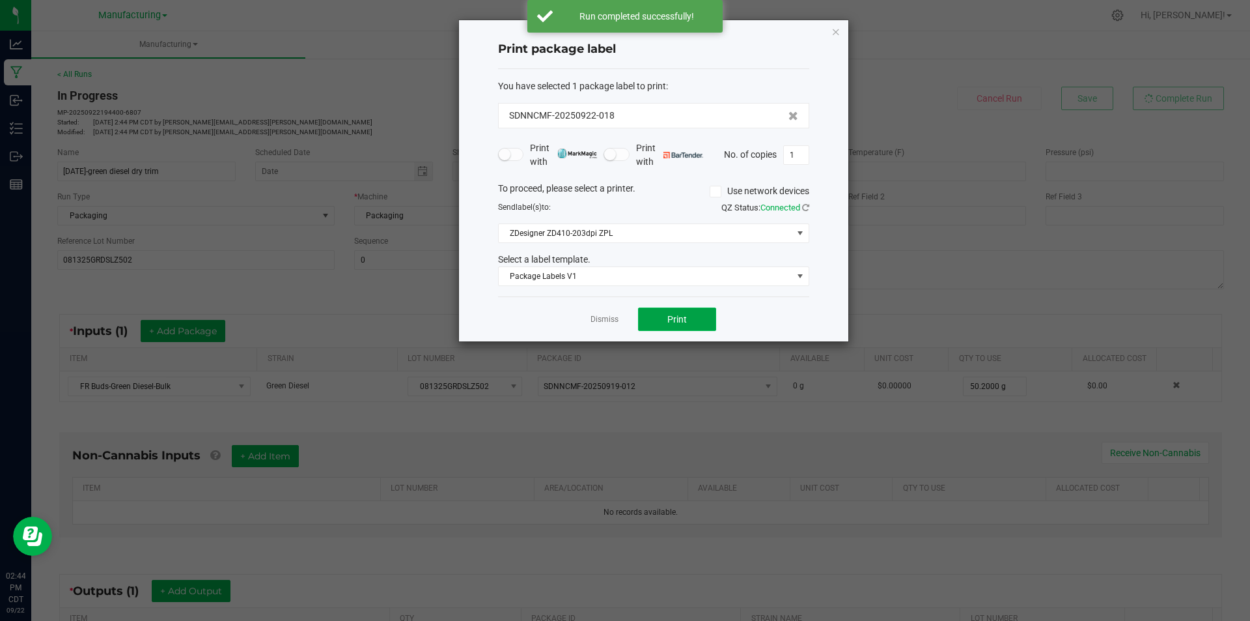
click at [699, 315] on button "Print" at bounding box center [677, 318] width 78 height 23
click at [602, 318] on link "Dismiss" at bounding box center [605, 319] width 28 height 11
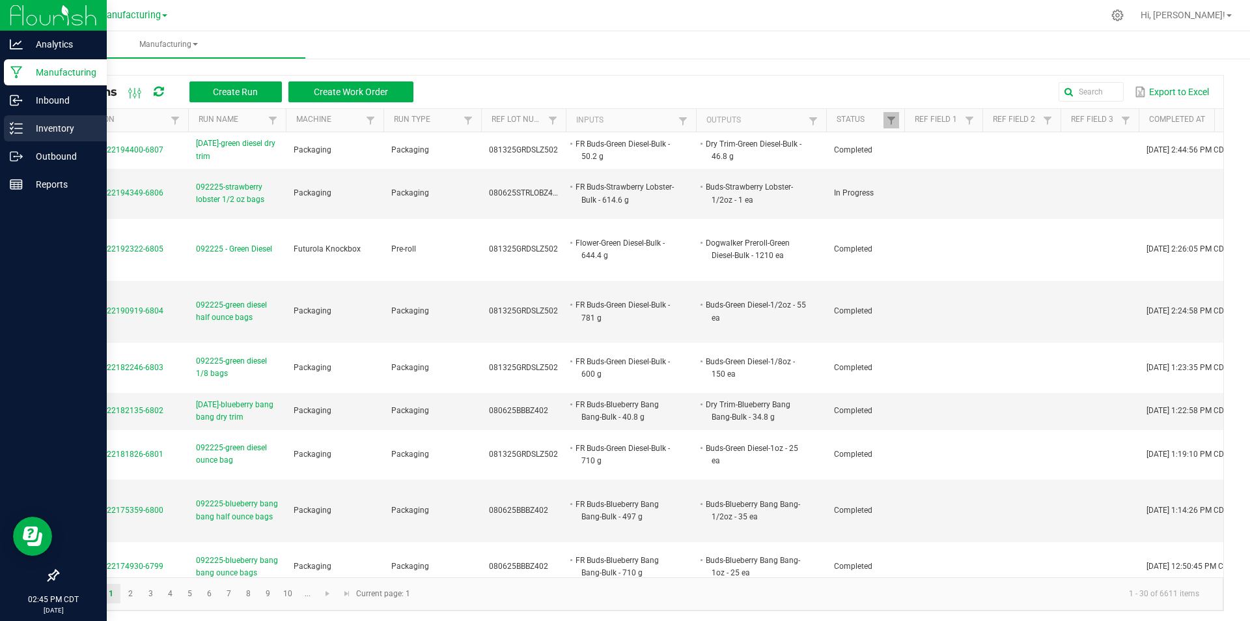
click at [18, 135] on div "Inventory" at bounding box center [55, 128] width 103 height 26
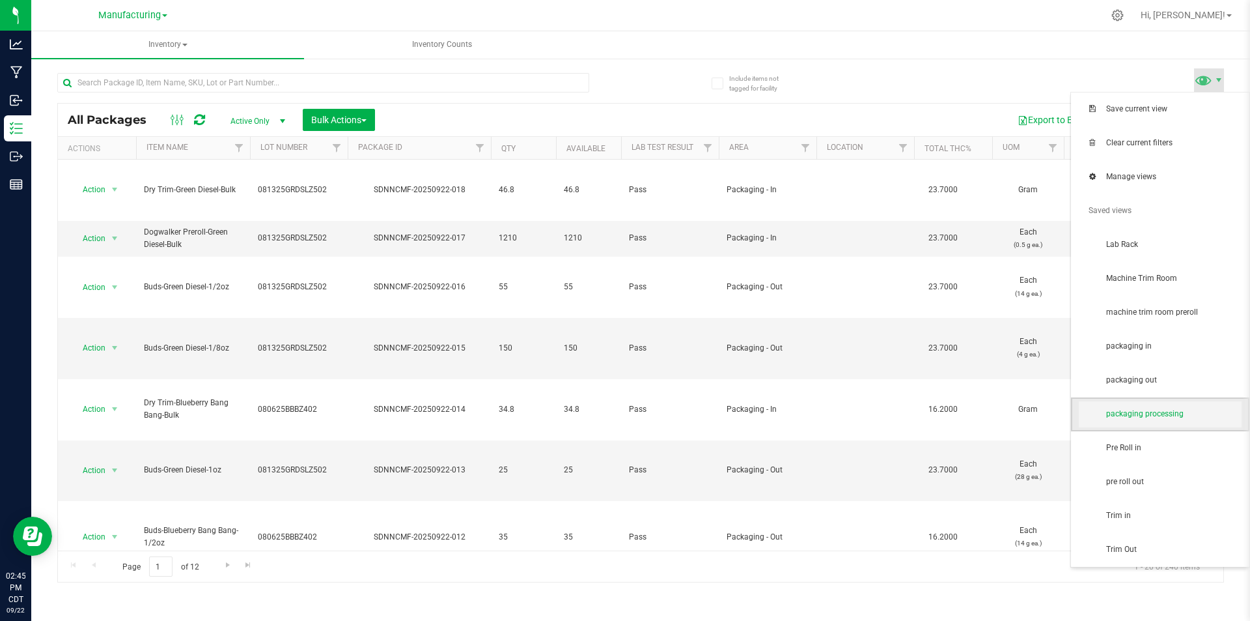
click at [1173, 411] on span "packaging processing" at bounding box center [1173, 413] width 135 height 11
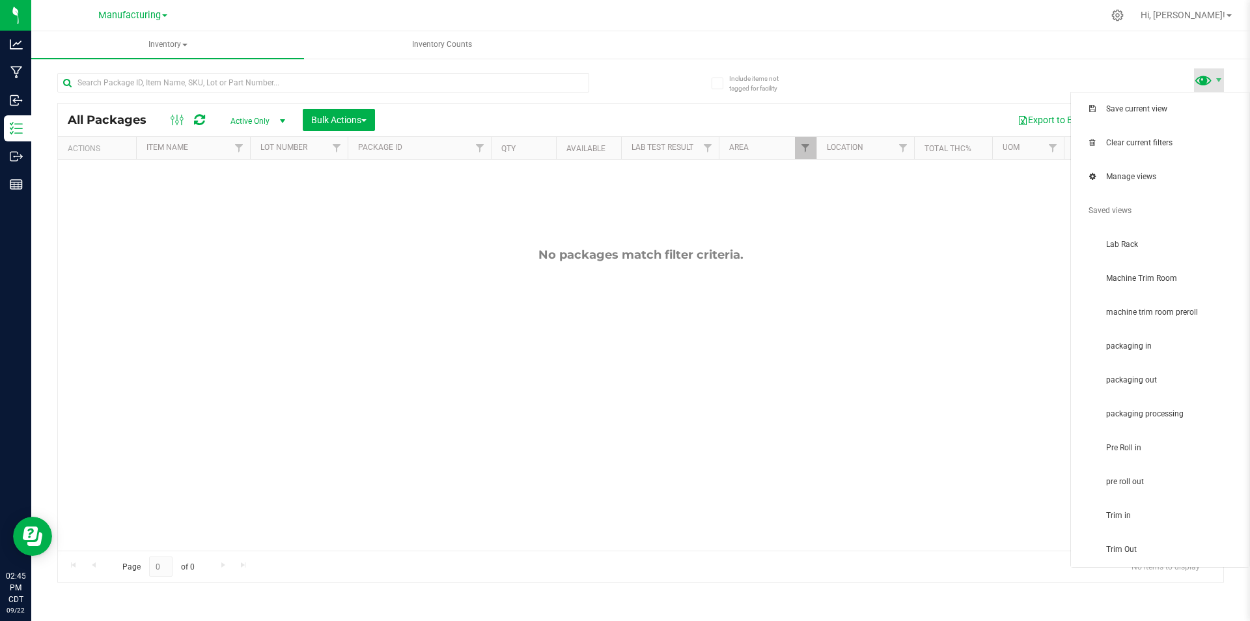
click at [1207, 87] on span at bounding box center [1203, 79] width 19 height 19
click at [1189, 376] on span "packaging out" at bounding box center [1173, 379] width 135 height 11
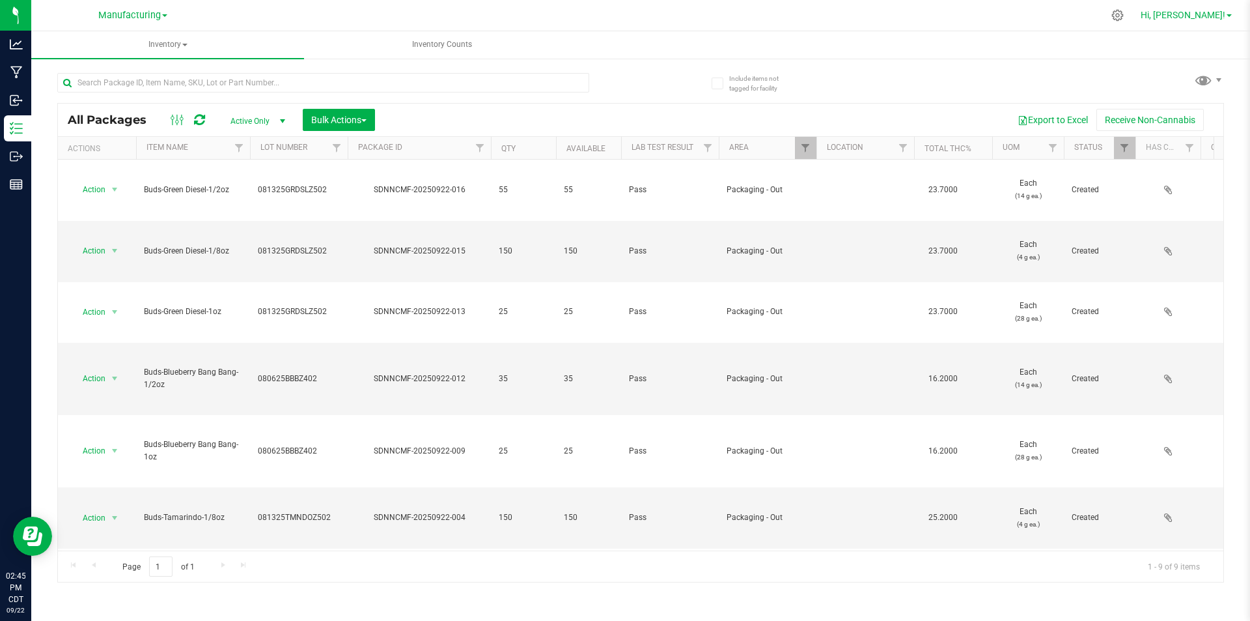
click at [1206, 20] on span "Hi, [PERSON_NAME]!" at bounding box center [1183, 15] width 85 height 10
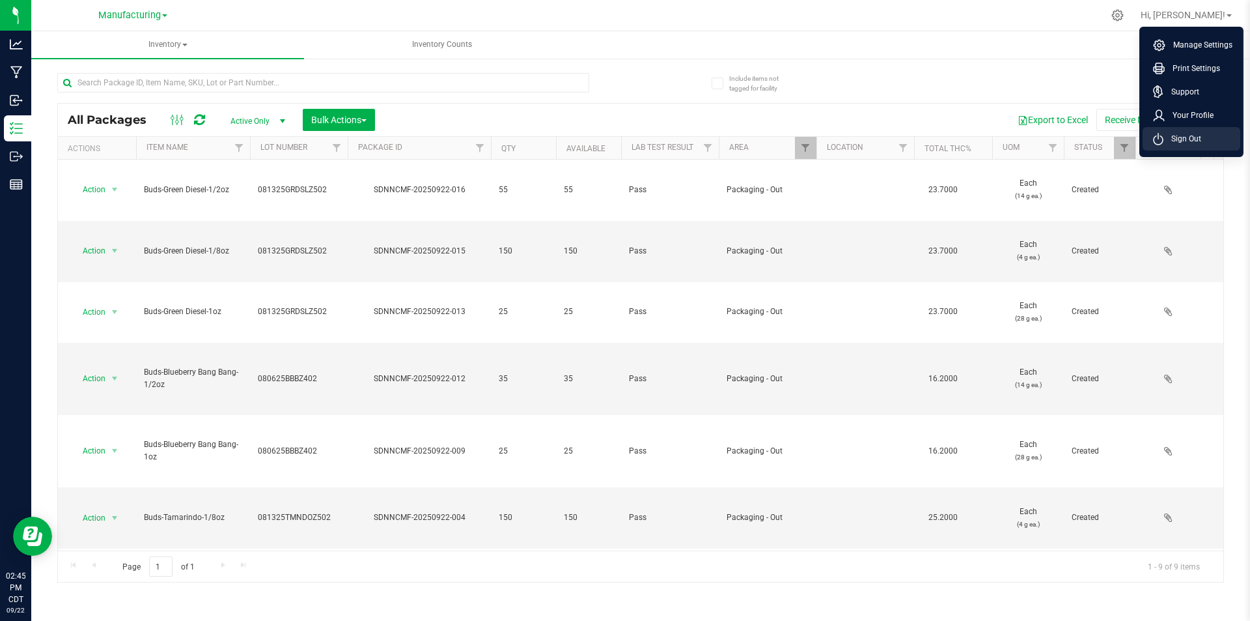
click at [1198, 137] on span "Sign Out" at bounding box center [1183, 138] width 38 height 13
